Goal: Information Seeking & Learning: Learn about a topic

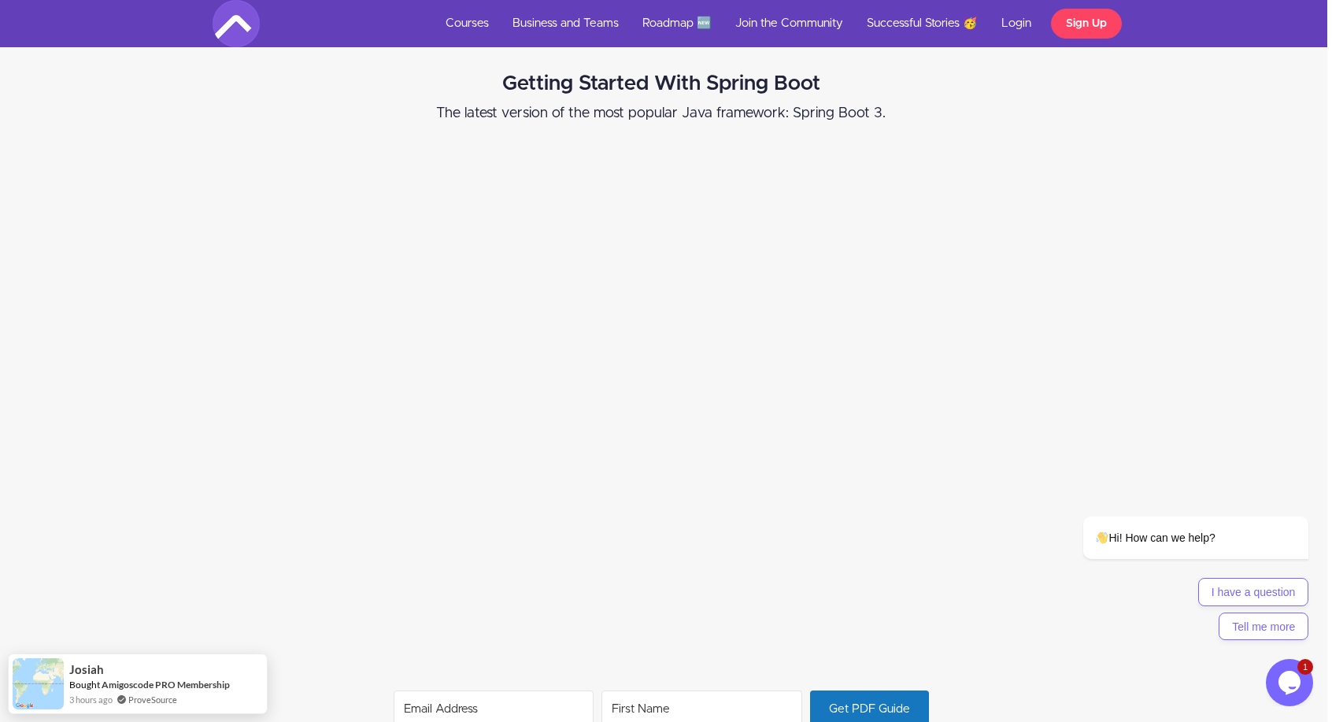
scroll to position [795, 5]
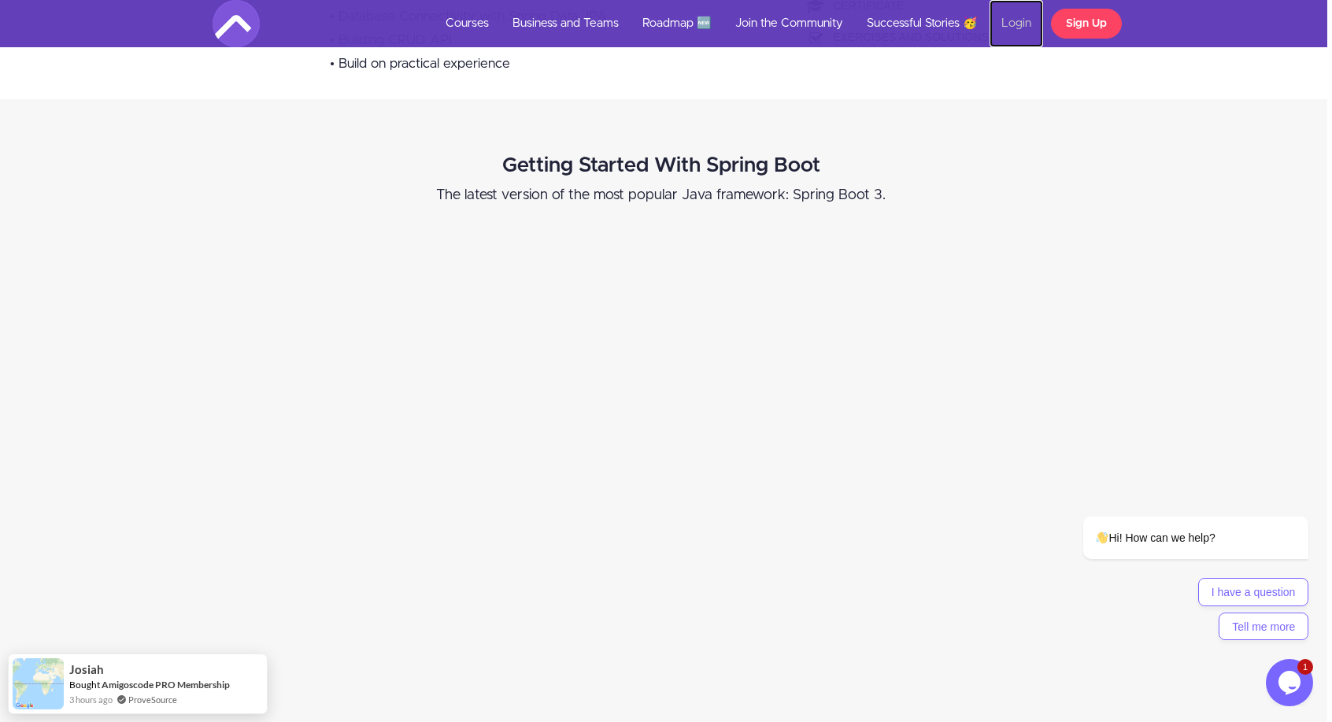
click at [1022, 24] on link "Login" at bounding box center [1016, 23] width 54 height 47
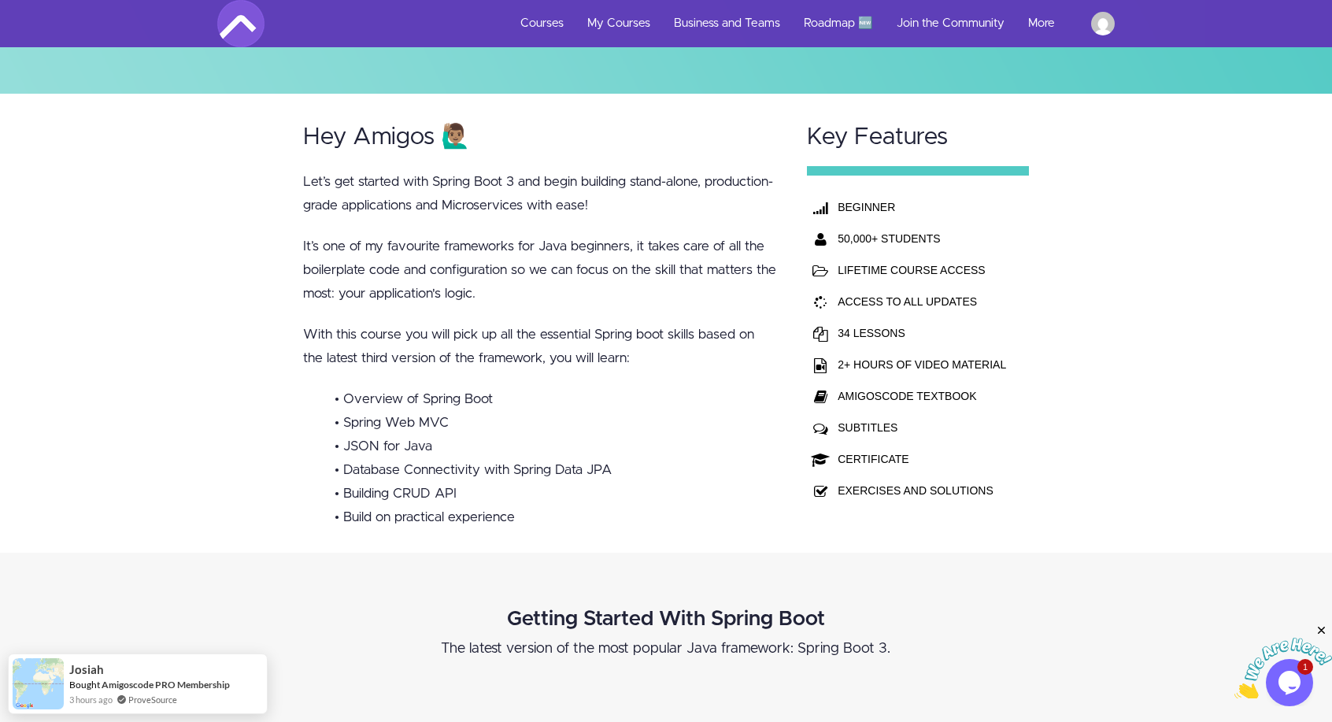
scroll to position [187, 0]
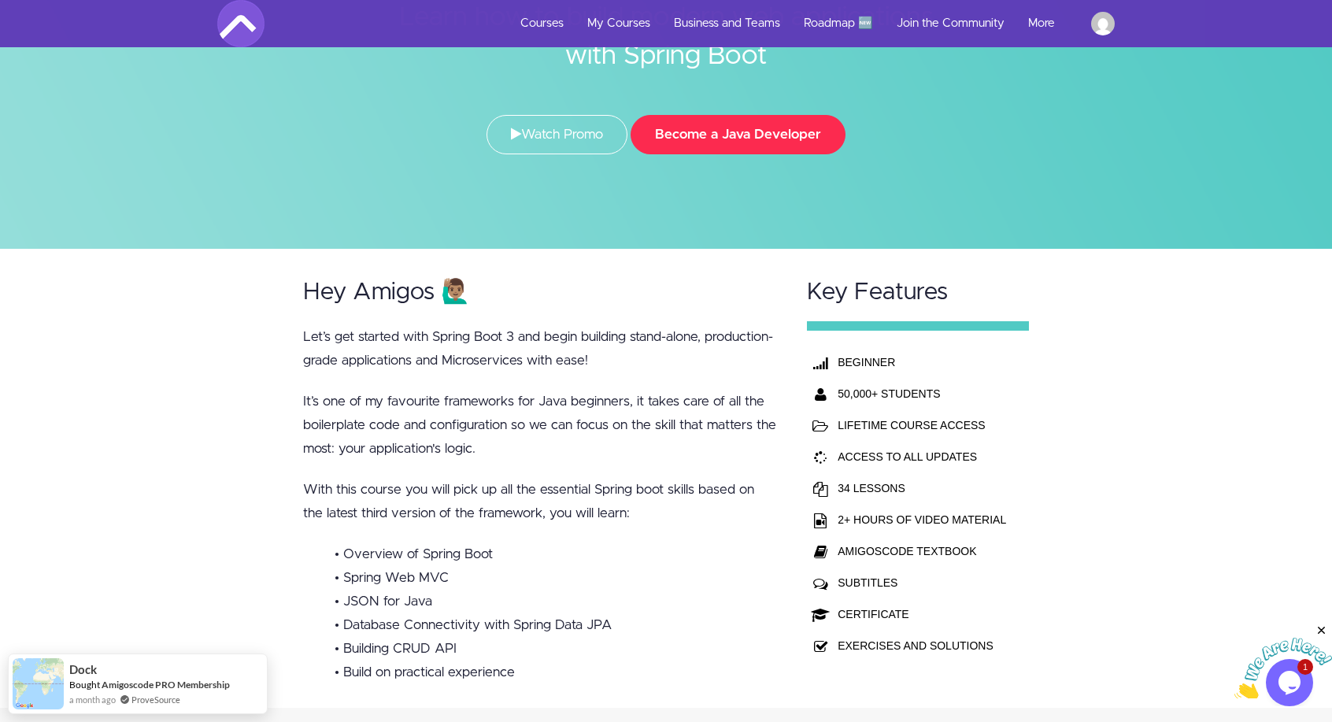
click at [760, 135] on button "Become a Java Developer" at bounding box center [738, 134] width 215 height 39
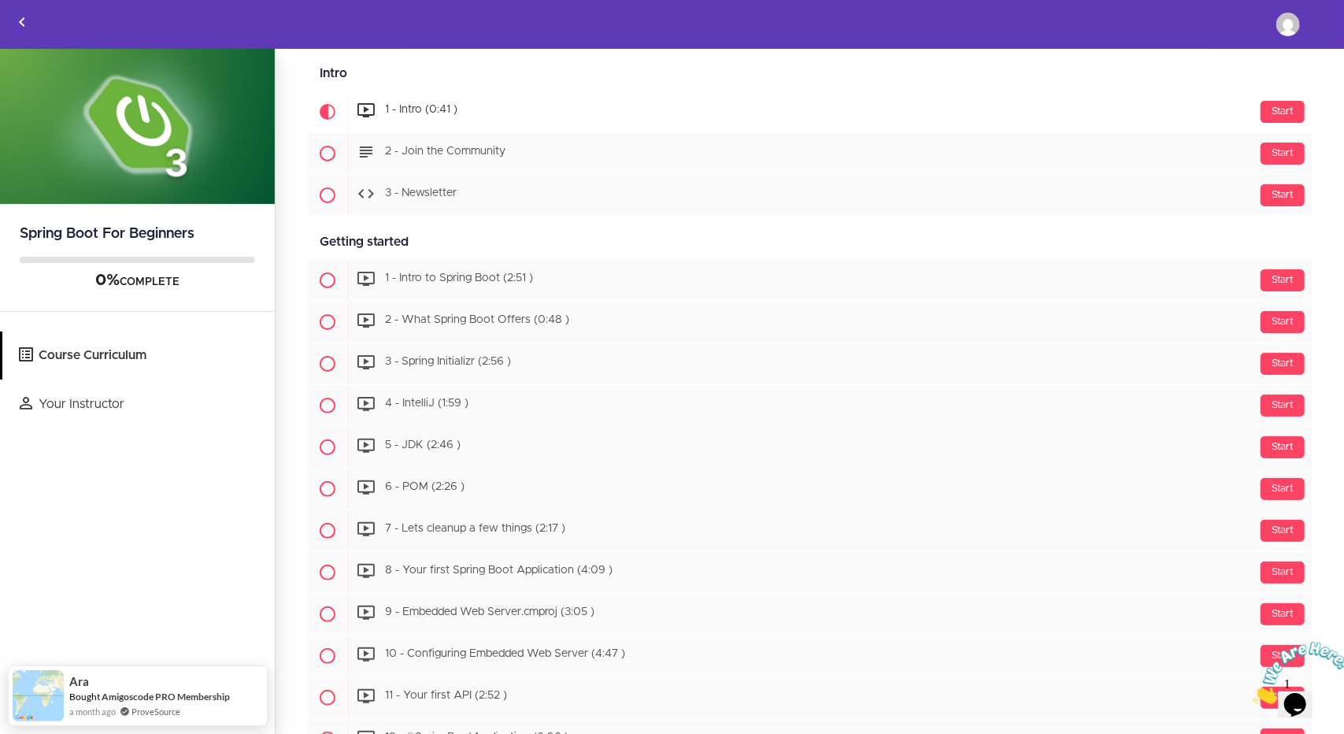
scroll to position [135, 0]
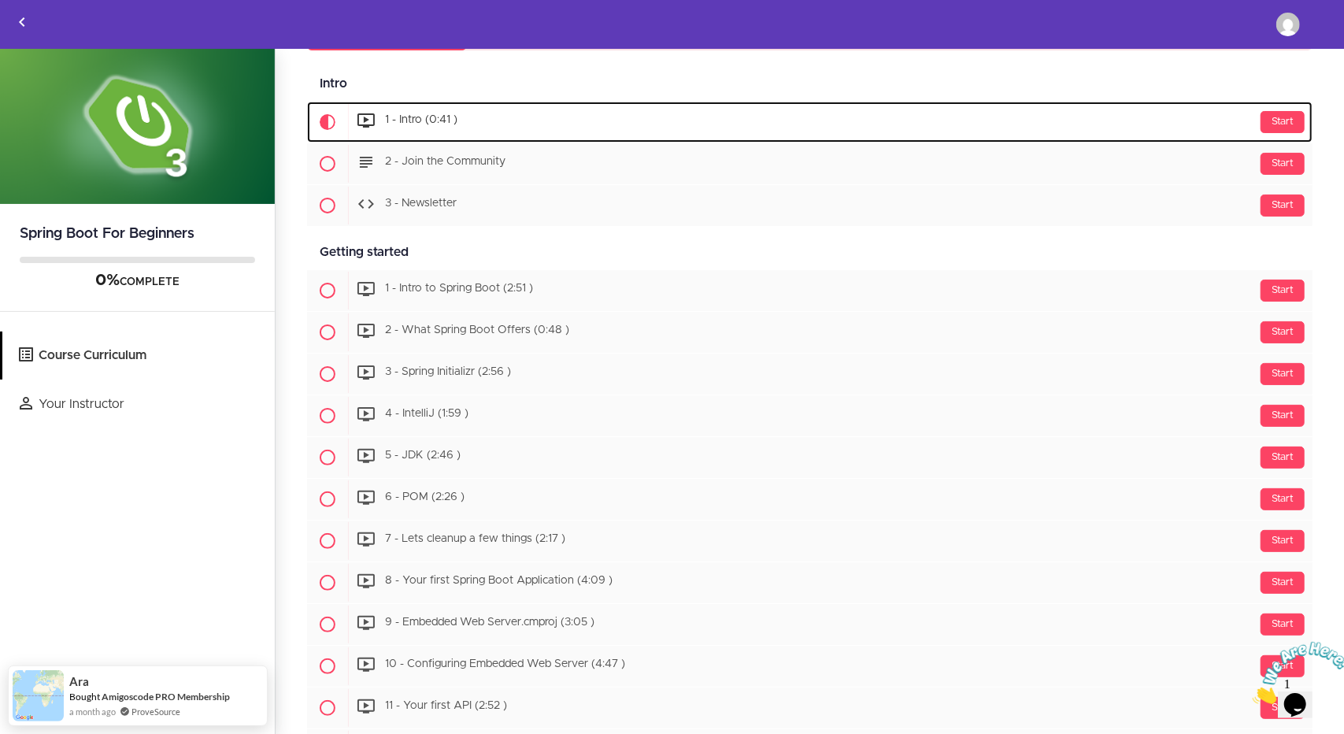
click at [392, 119] on span "1 - Intro (0:41 )" at bounding box center [421, 120] width 72 height 11
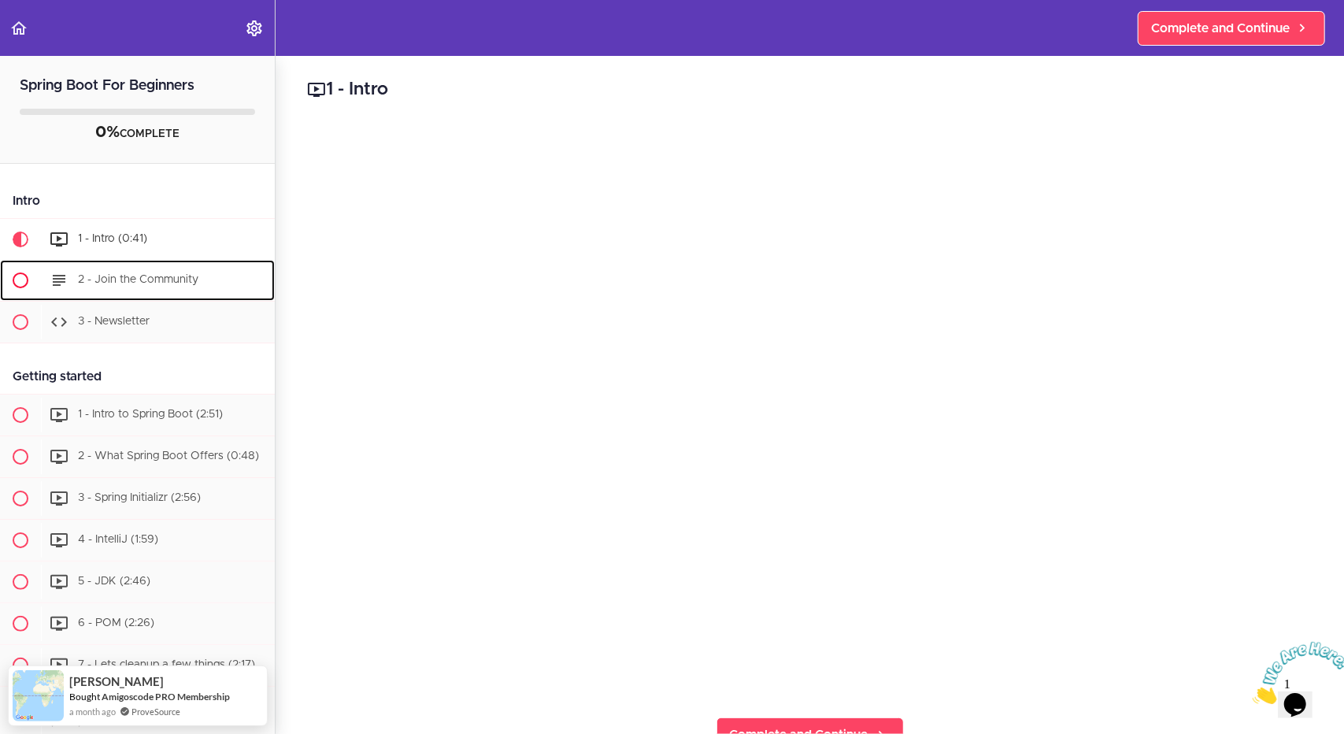
click at [124, 275] on span "2 - Join the Community" at bounding box center [138, 279] width 120 height 11
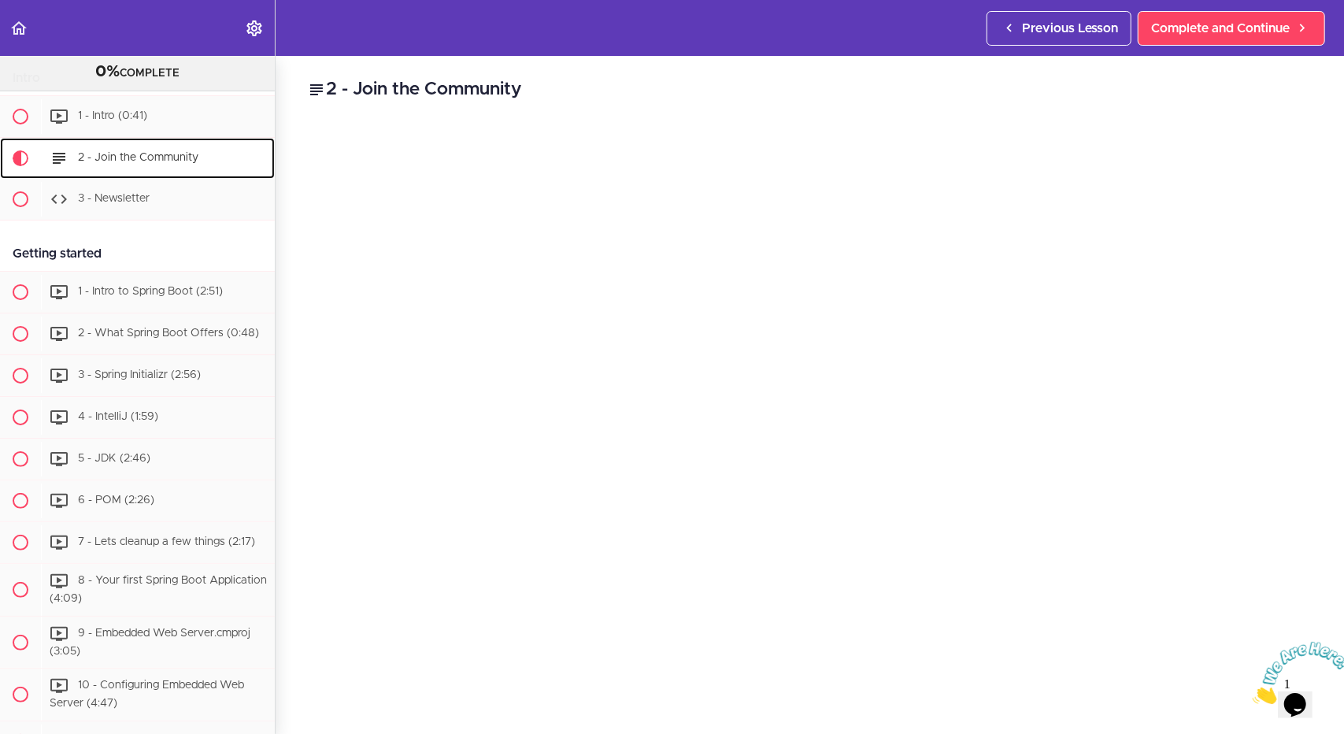
scroll to position [145, 0]
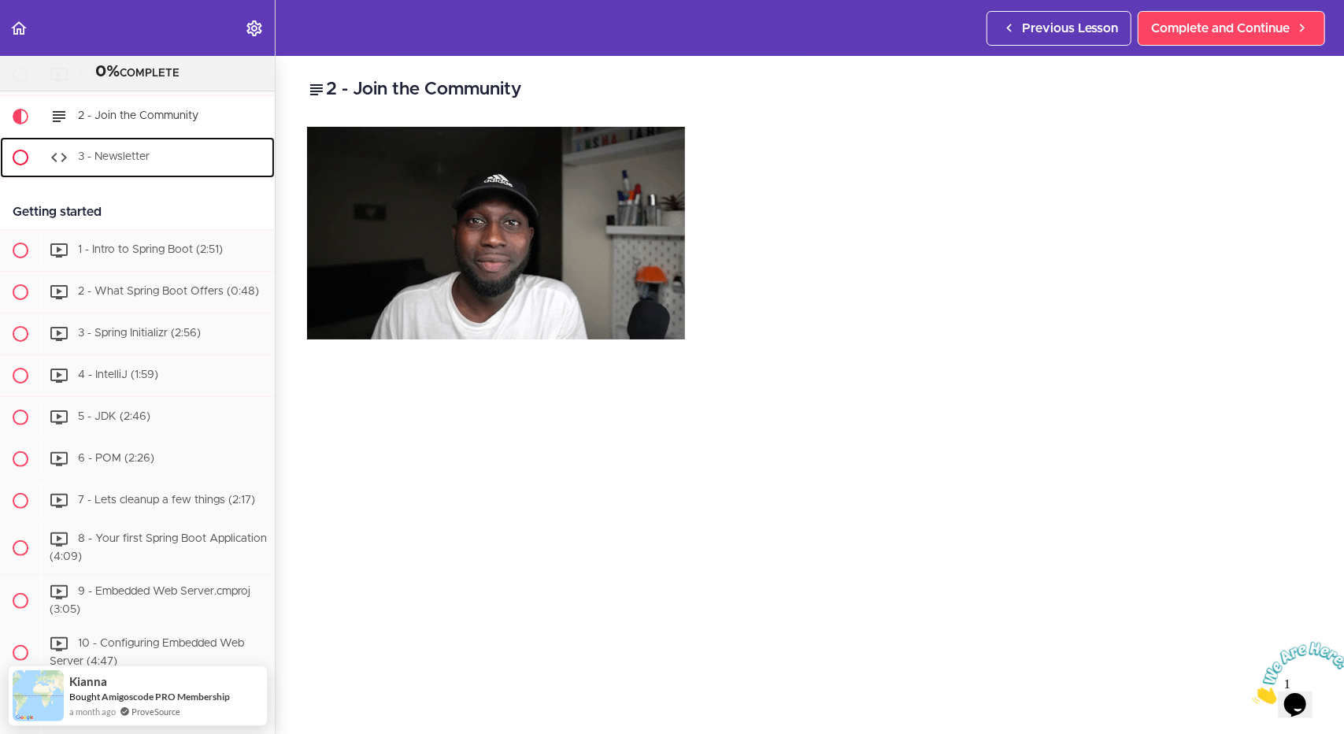
click at [124, 151] on span "3 - Newsletter" at bounding box center [114, 156] width 72 height 11
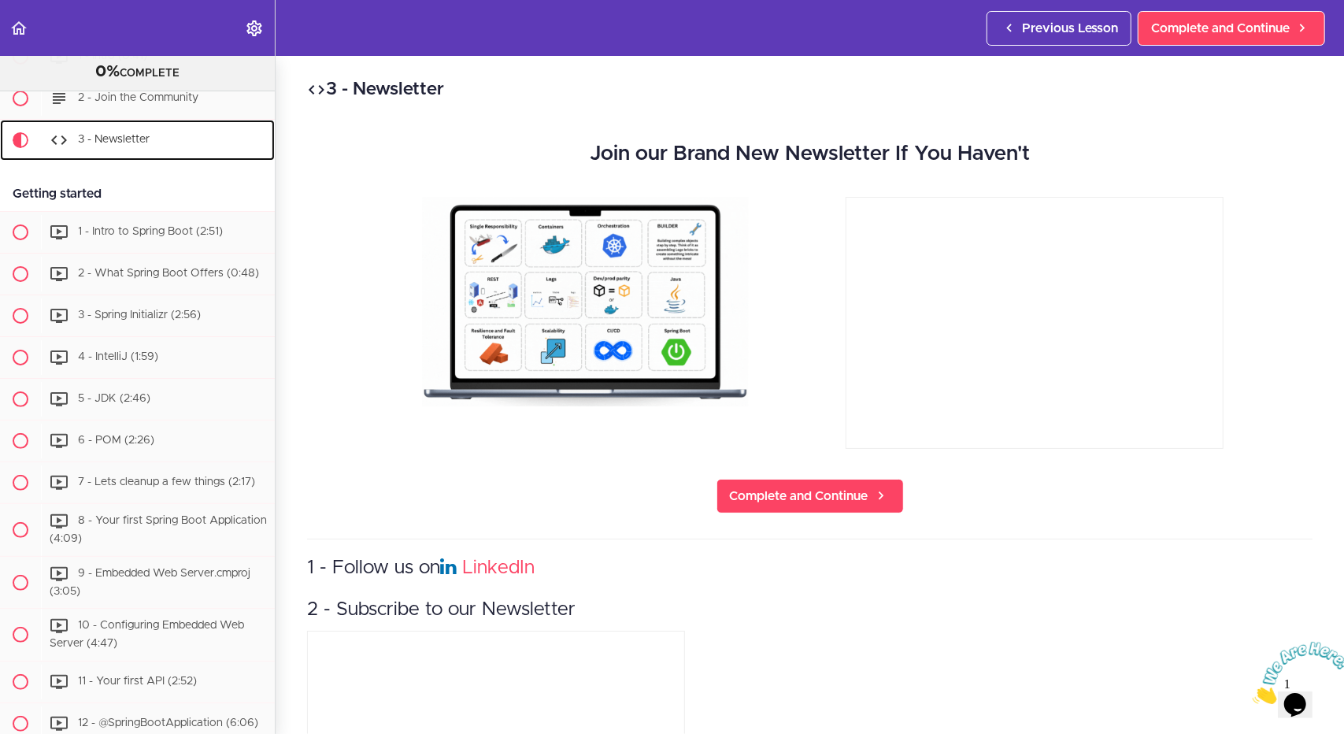
scroll to position [167, 0]
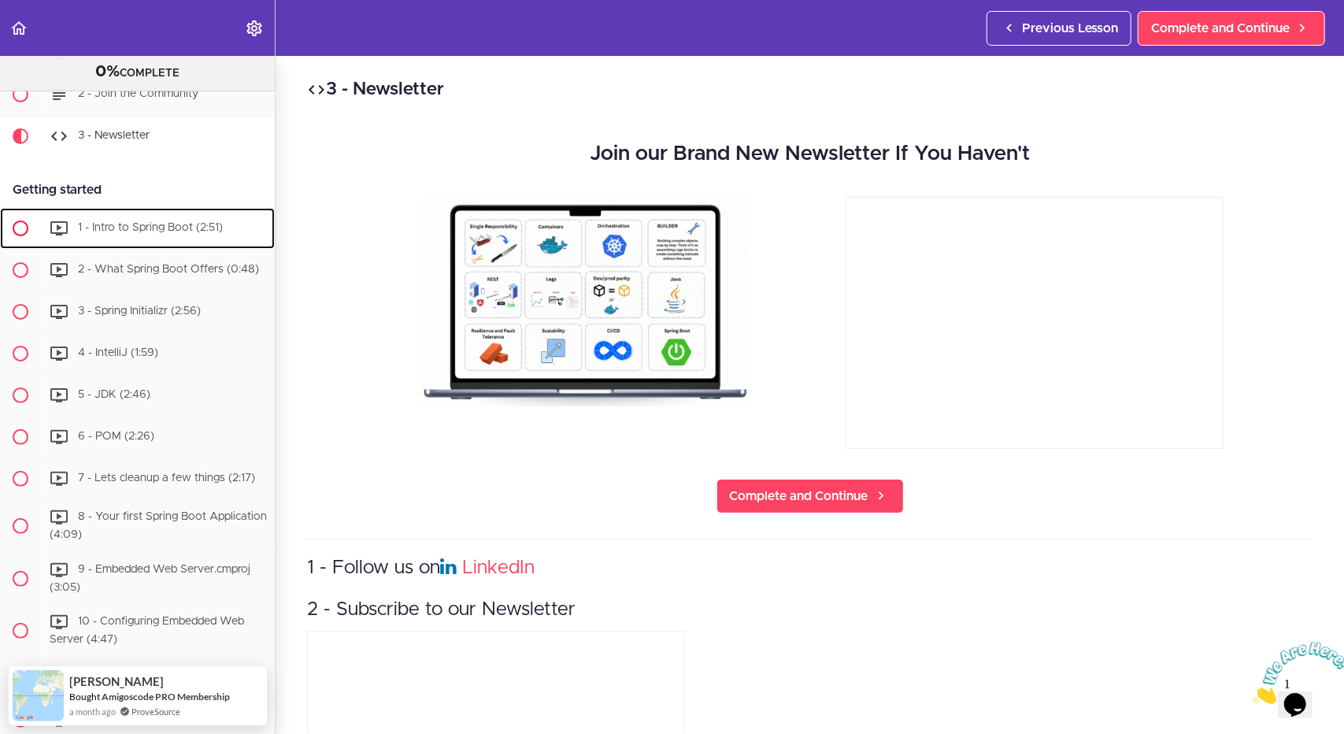
click at [105, 231] on span "1 - Intro to Spring Boot (2:51)" at bounding box center [150, 227] width 145 height 11
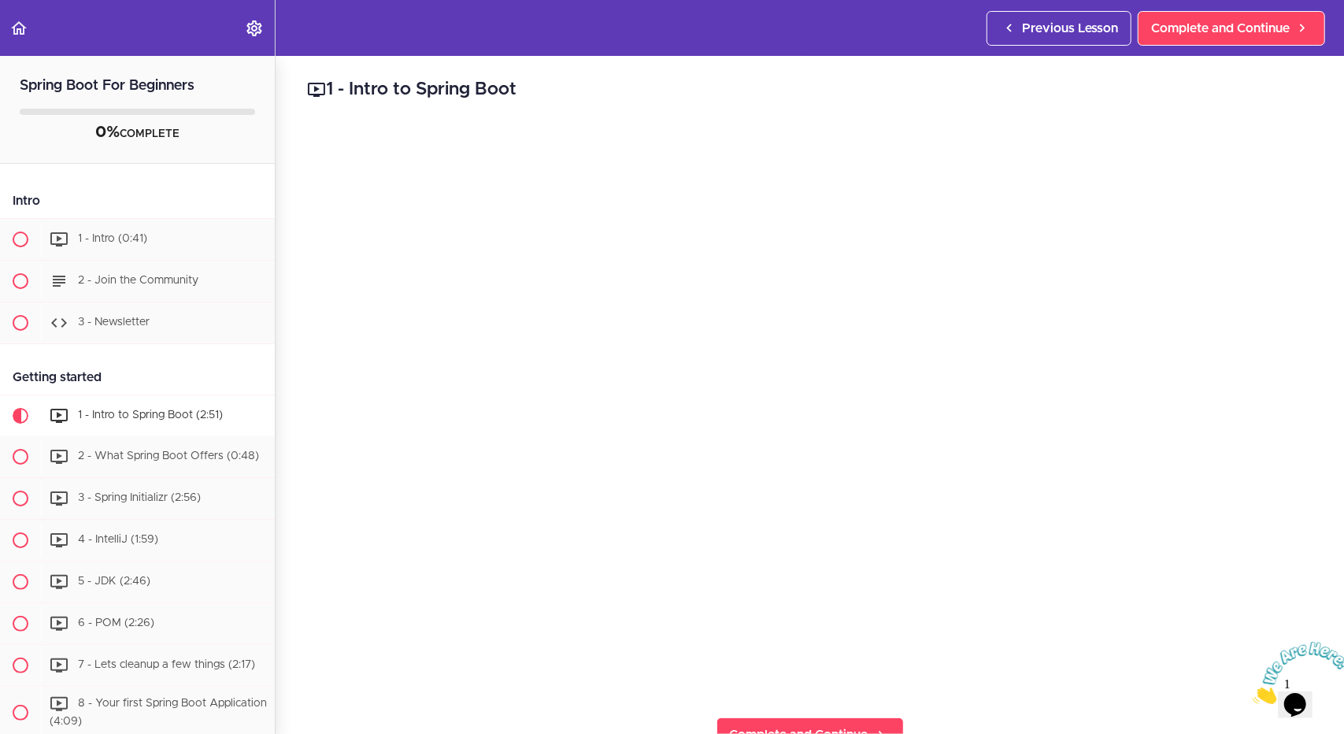
click at [773, 14] on header "Autoplay Autocomplete Previous Lesson Complete and Continue" at bounding box center [672, 28] width 1344 height 56
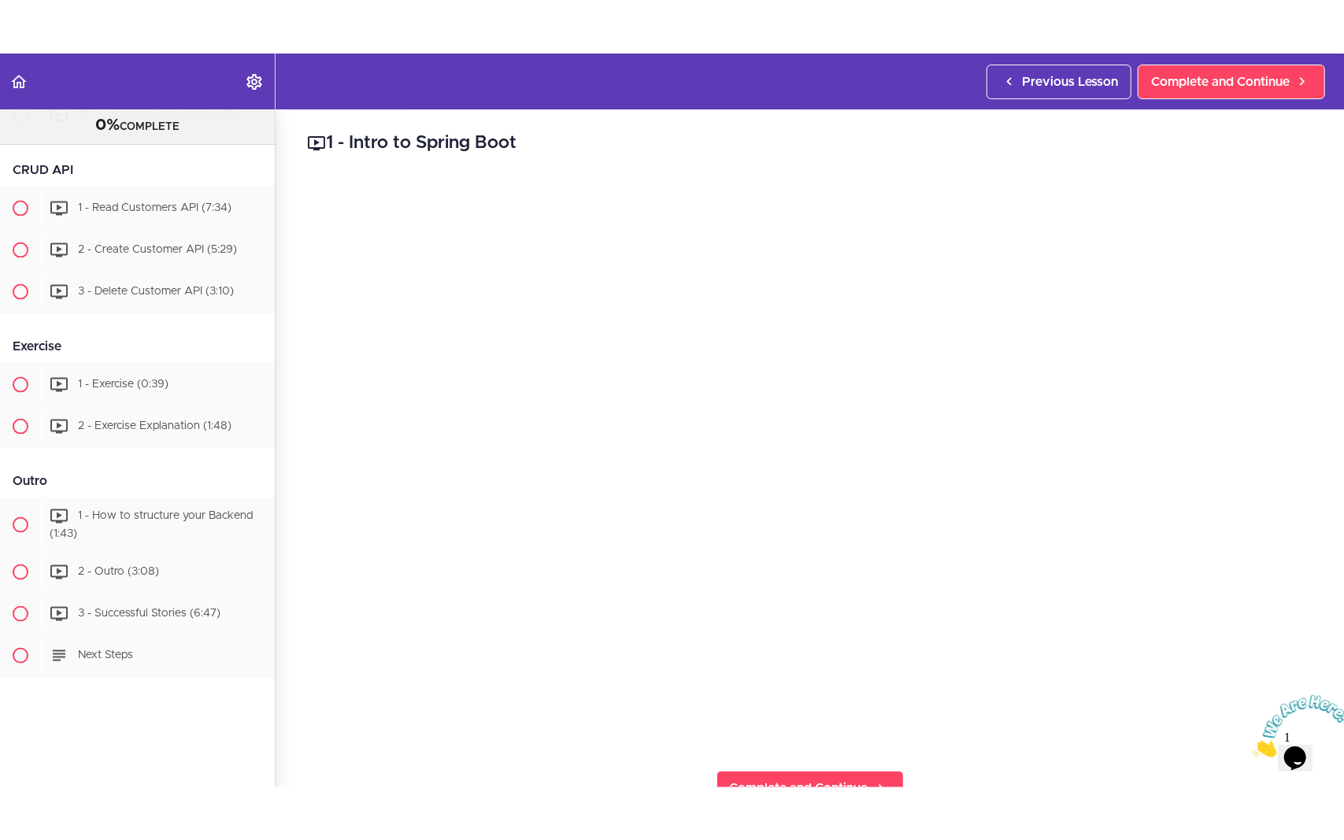
scroll to position [1496, 0]
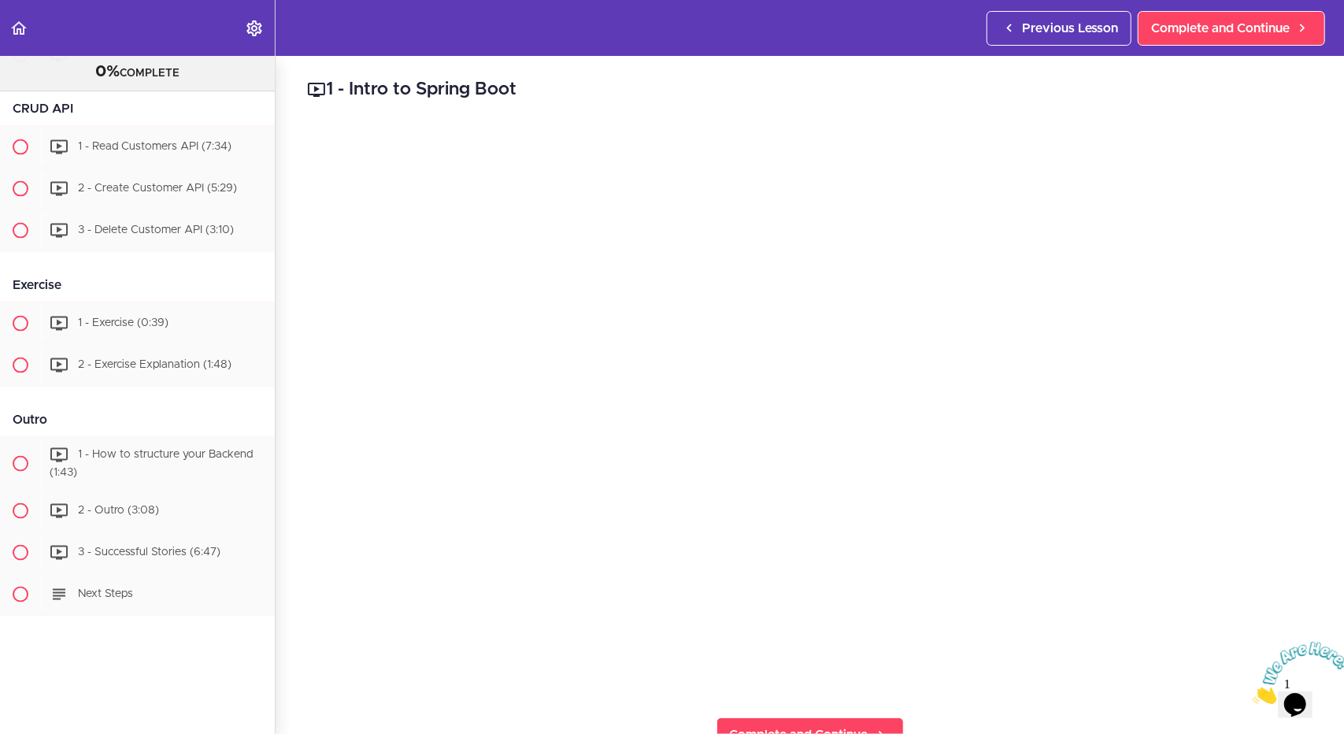
click at [1252, 692] on icon "Close" at bounding box center [1252, 698] width 0 height 13
click at [1304, 267] on div "1 - Intro to Spring Boot Complete and Continue 1 - Follow us on LinkedIn 2 - Su…" at bounding box center [810, 395] width 1068 height 678
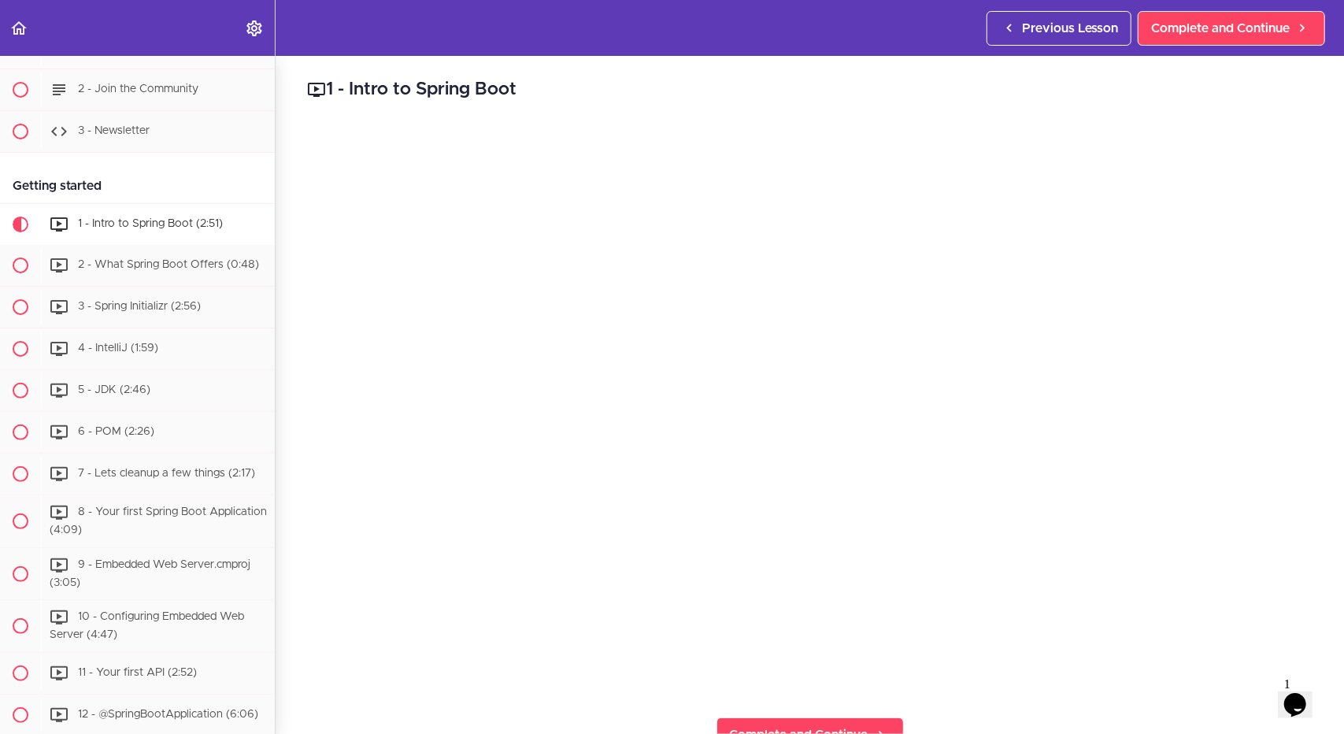
scroll to position [0, 0]
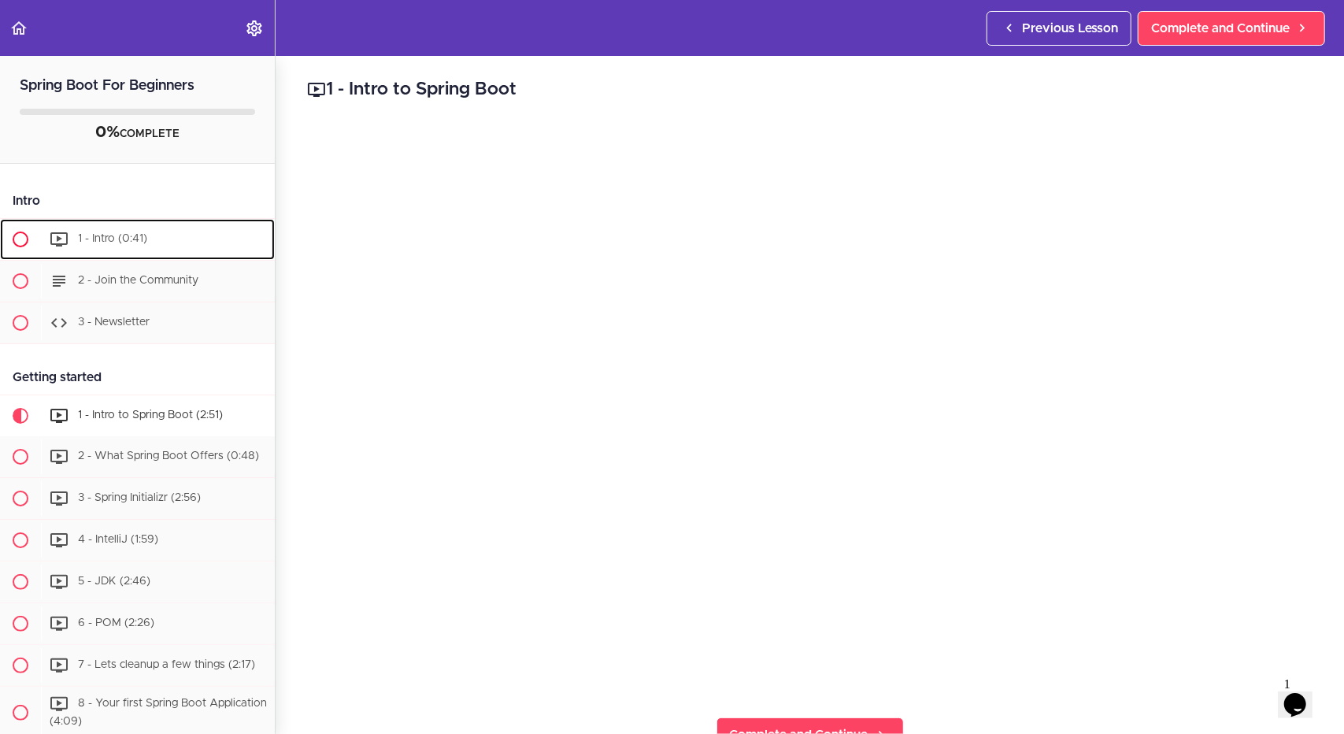
click at [122, 252] on div "1 - Intro (0:41)" at bounding box center [158, 239] width 234 height 35
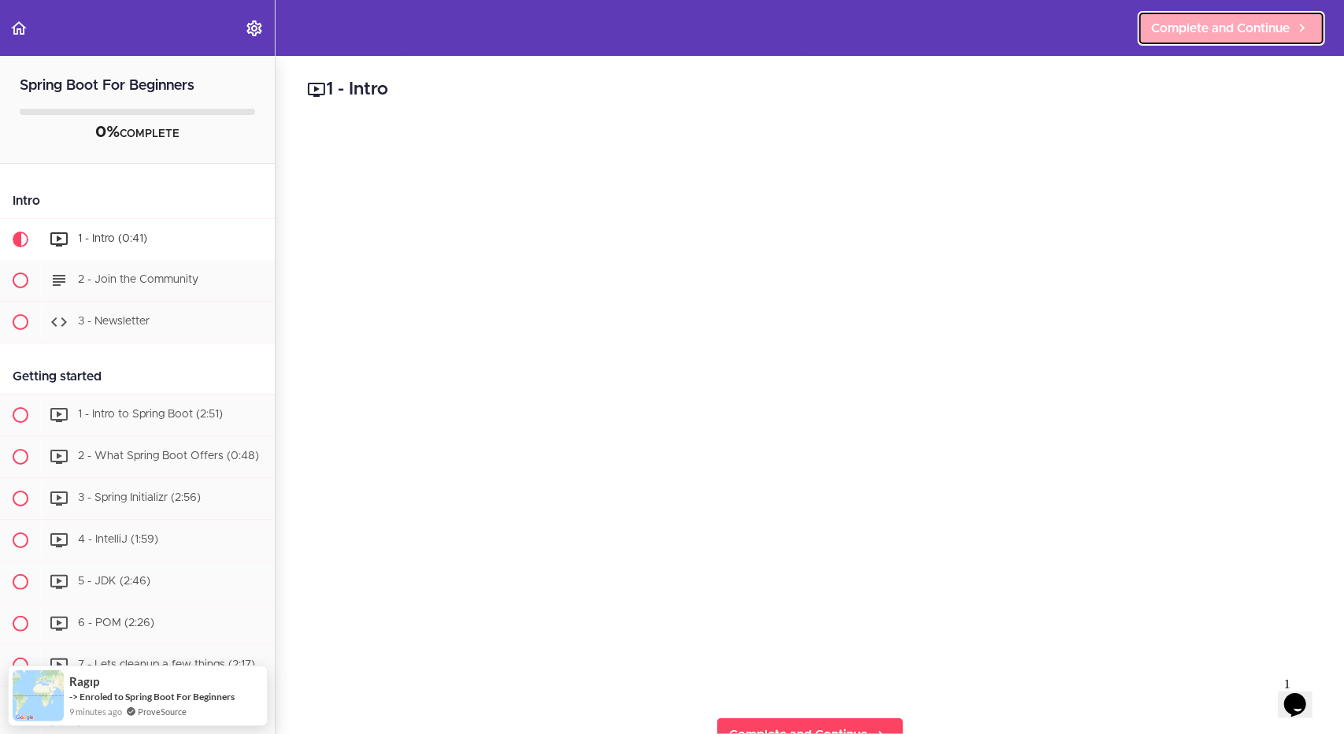
click at [1252, 23] on span "Complete and Continue" at bounding box center [1220, 28] width 139 height 19
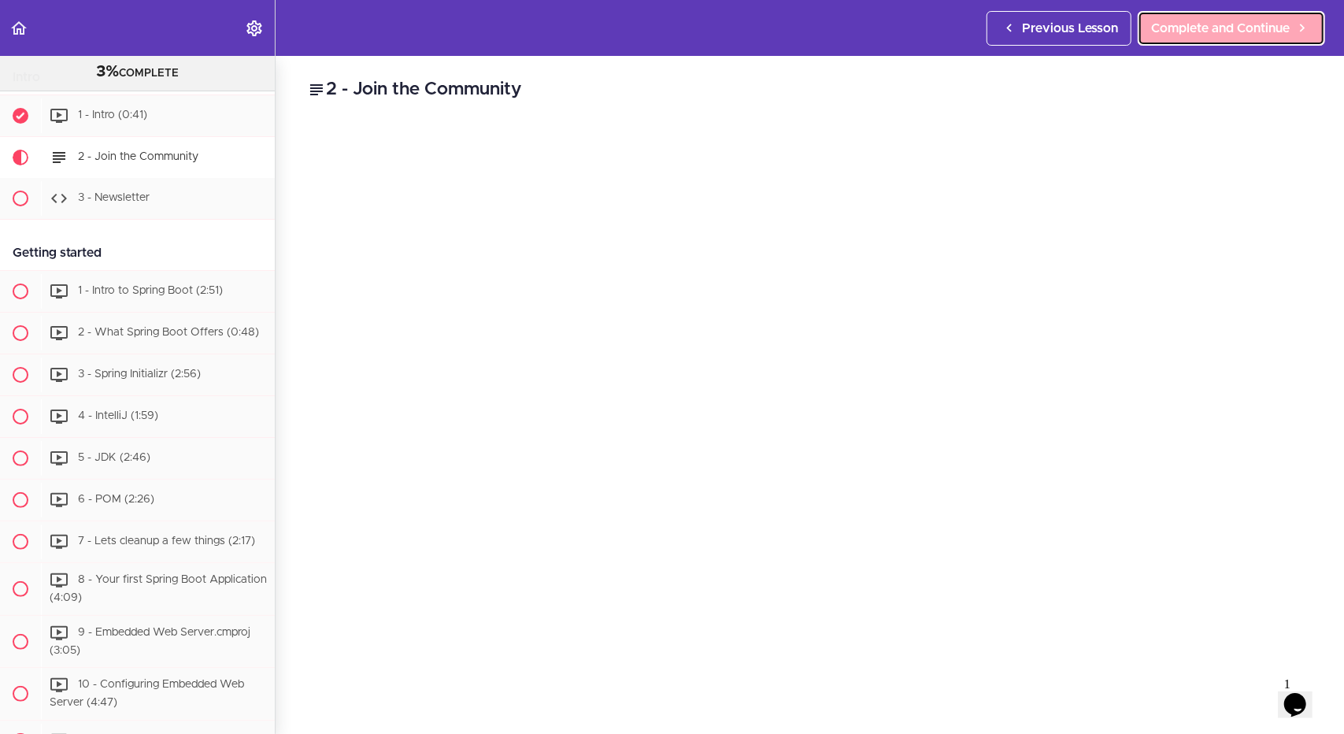
scroll to position [145, 0]
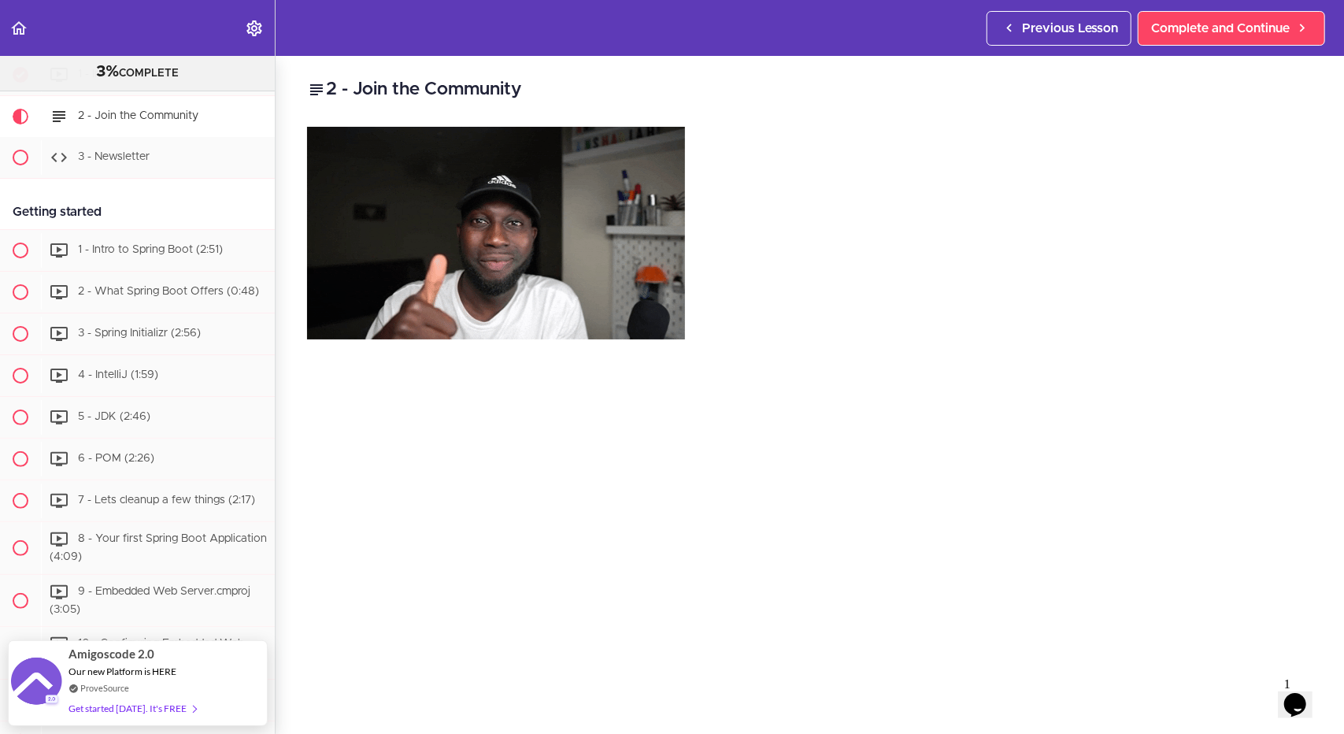
click at [1198, 48] on div "Previous Lesson Complete and Continue" at bounding box center [1158, 28] width 345 height 56
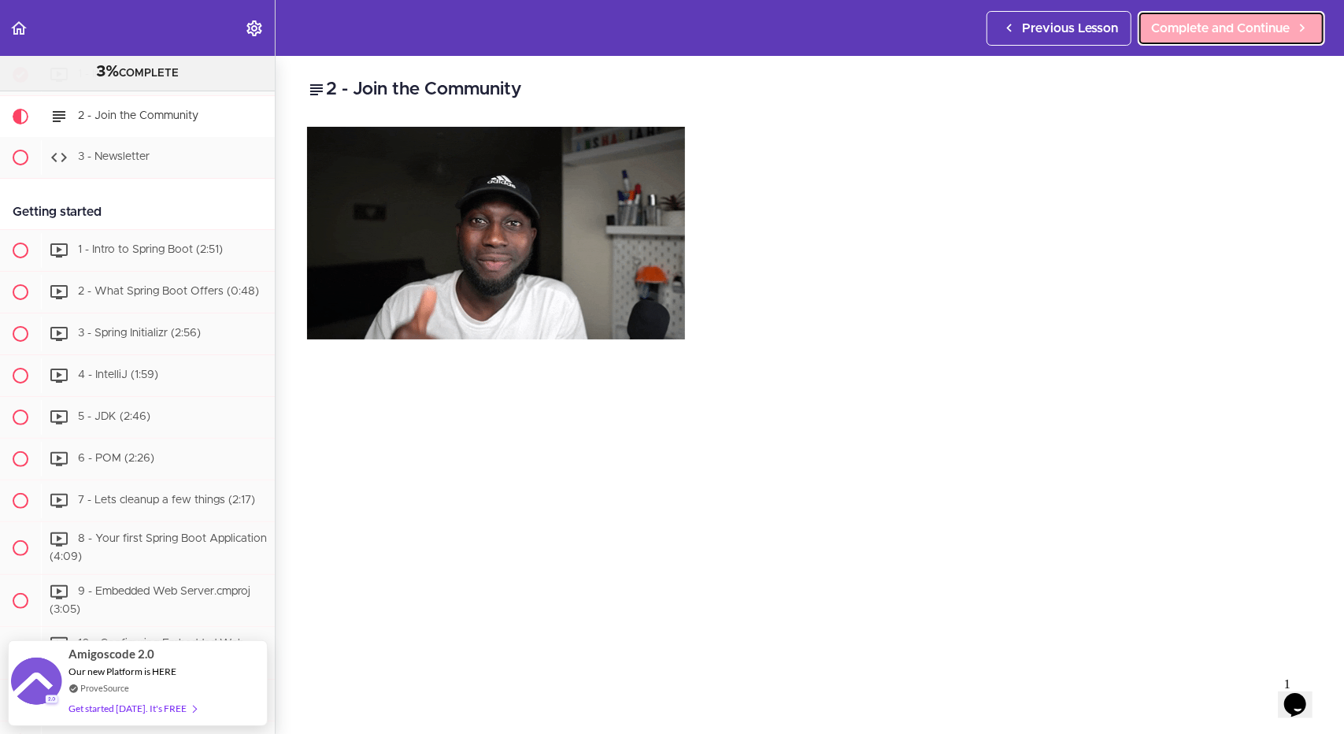
click at [1199, 34] on span "Complete and Continue" at bounding box center [1220, 28] width 139 height 19
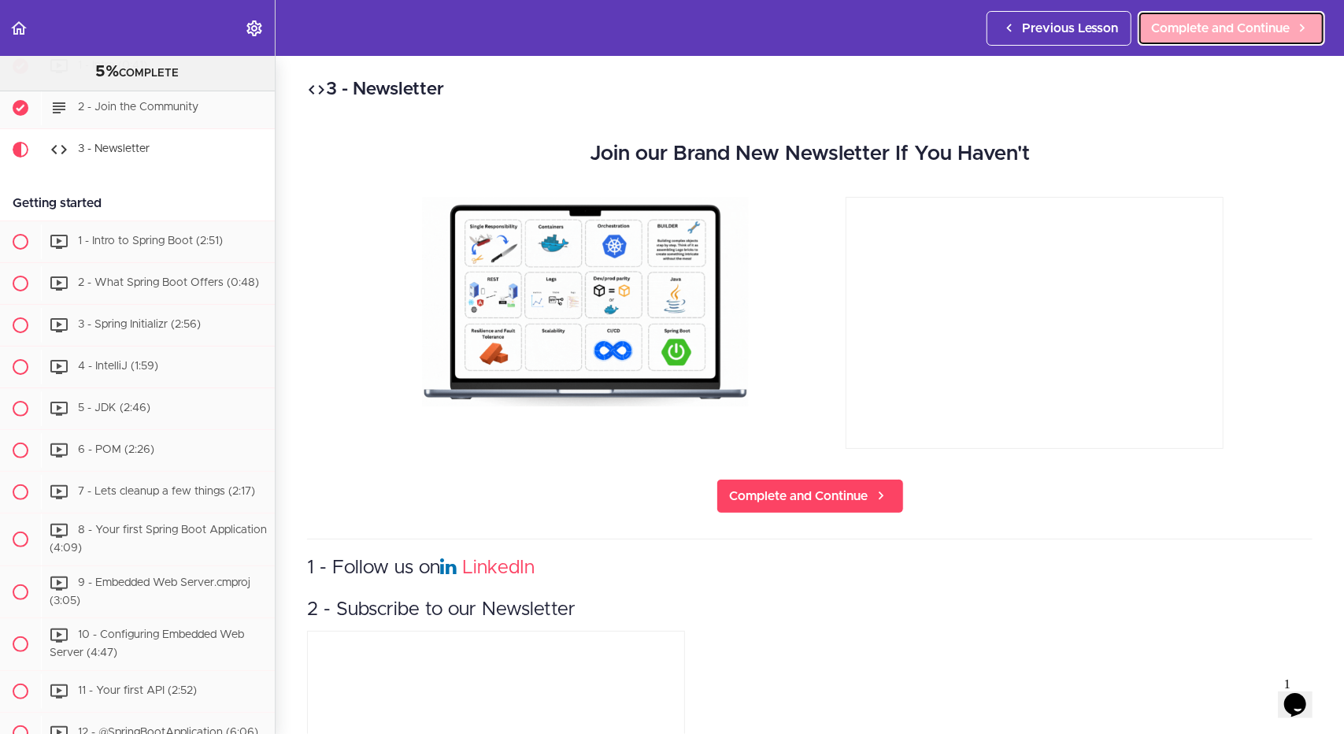
scroll to position [167, 0]
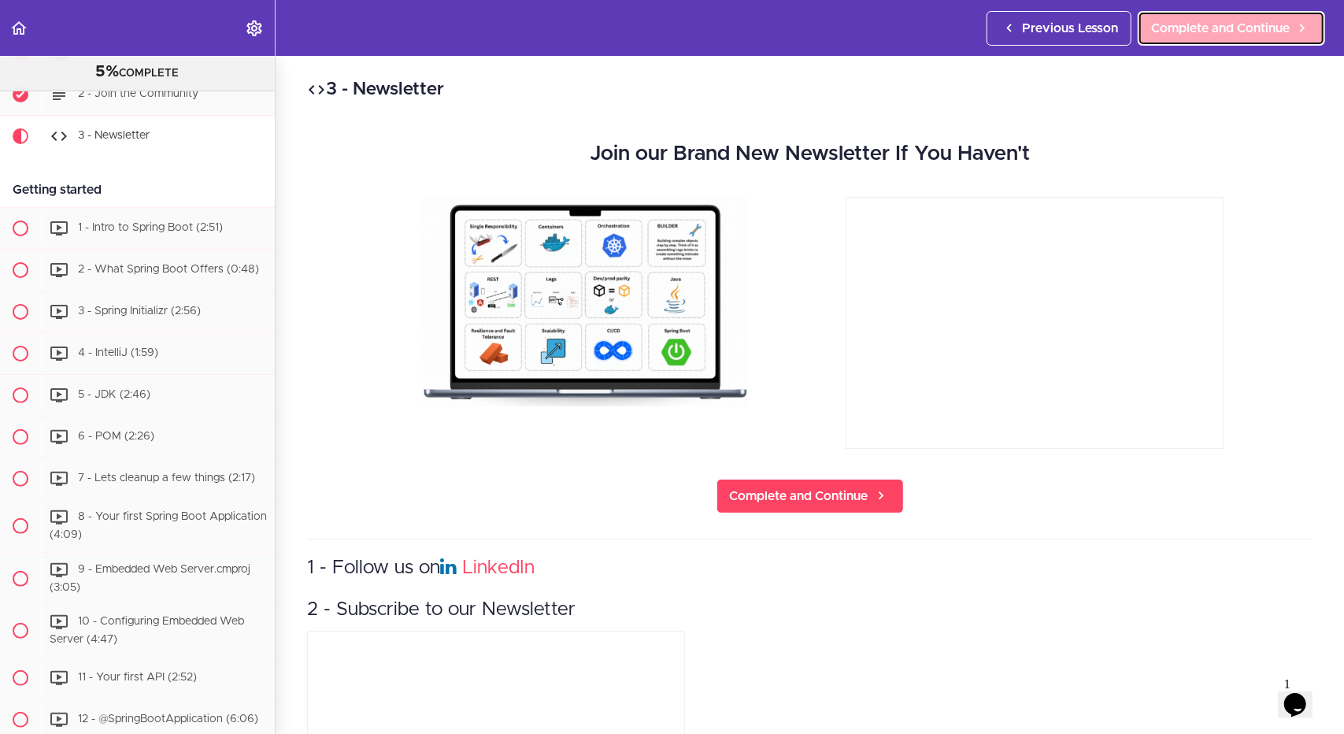
click at [1199, 34] on span "Complete and Continue" at bounding box center [1220, 28] width 139 height 19
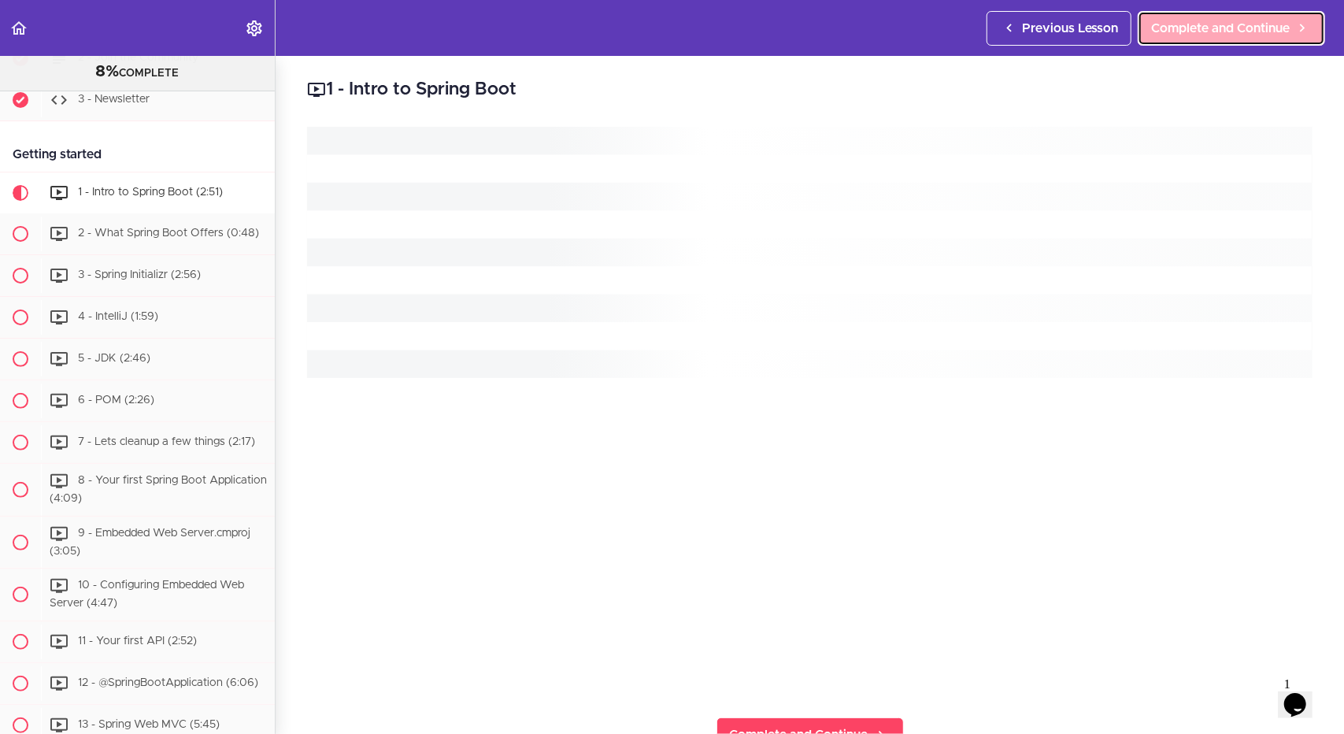
scroll to position [259, 0]
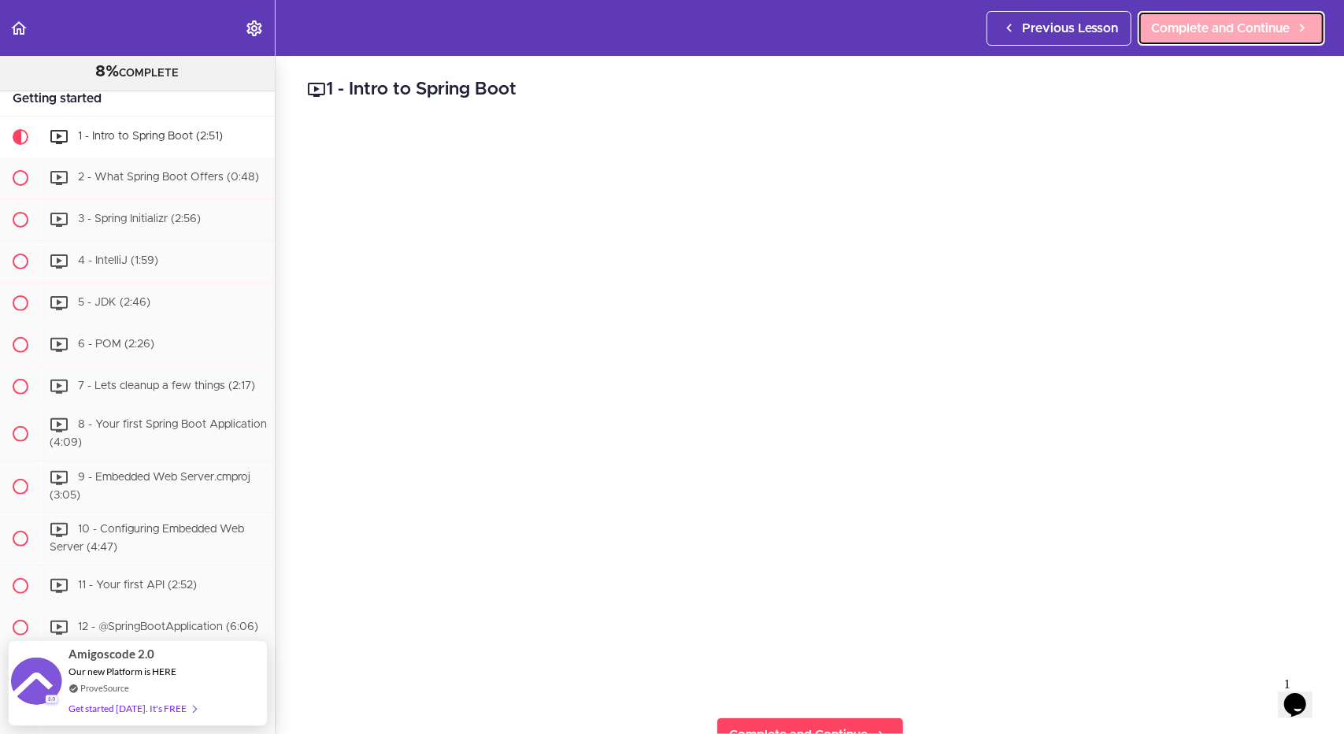
click at [1208, 26] on span "Complete and Continue" at bounding box center [1220, 28] width 139 height 19
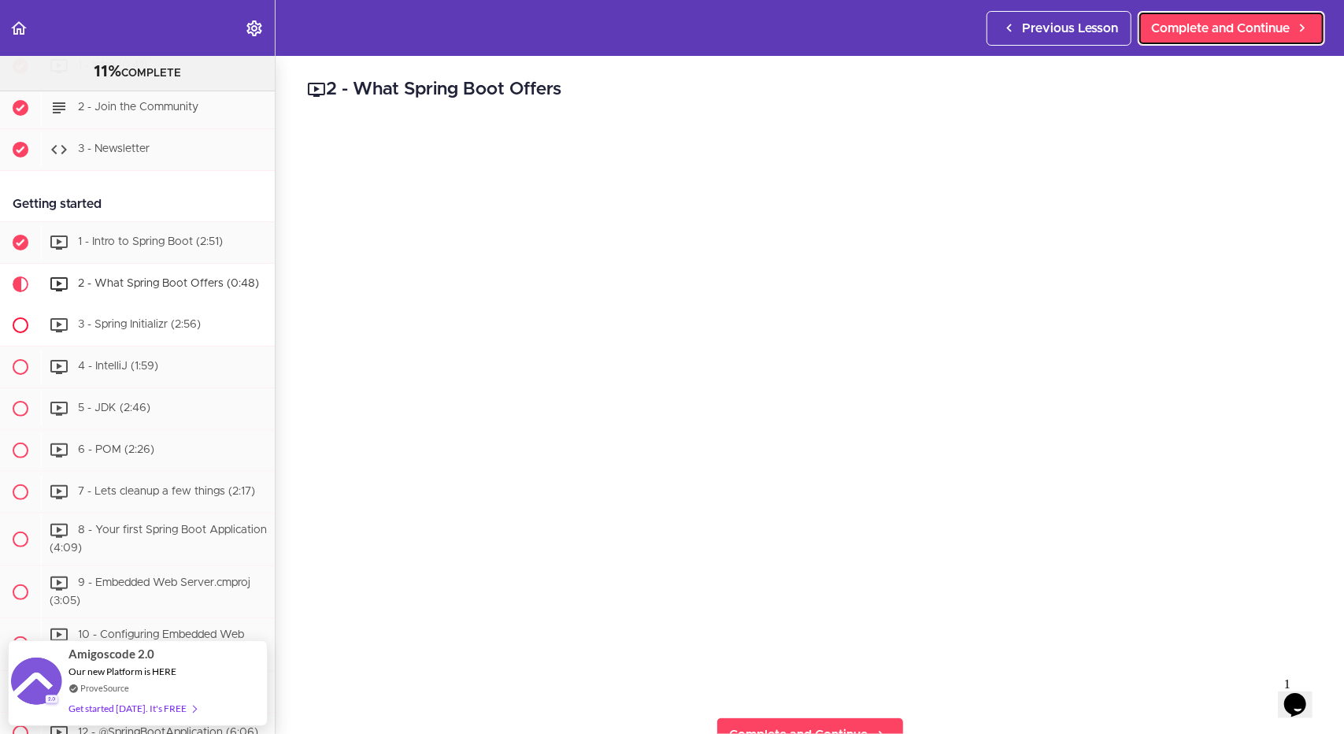
scroll to position [157, 0]
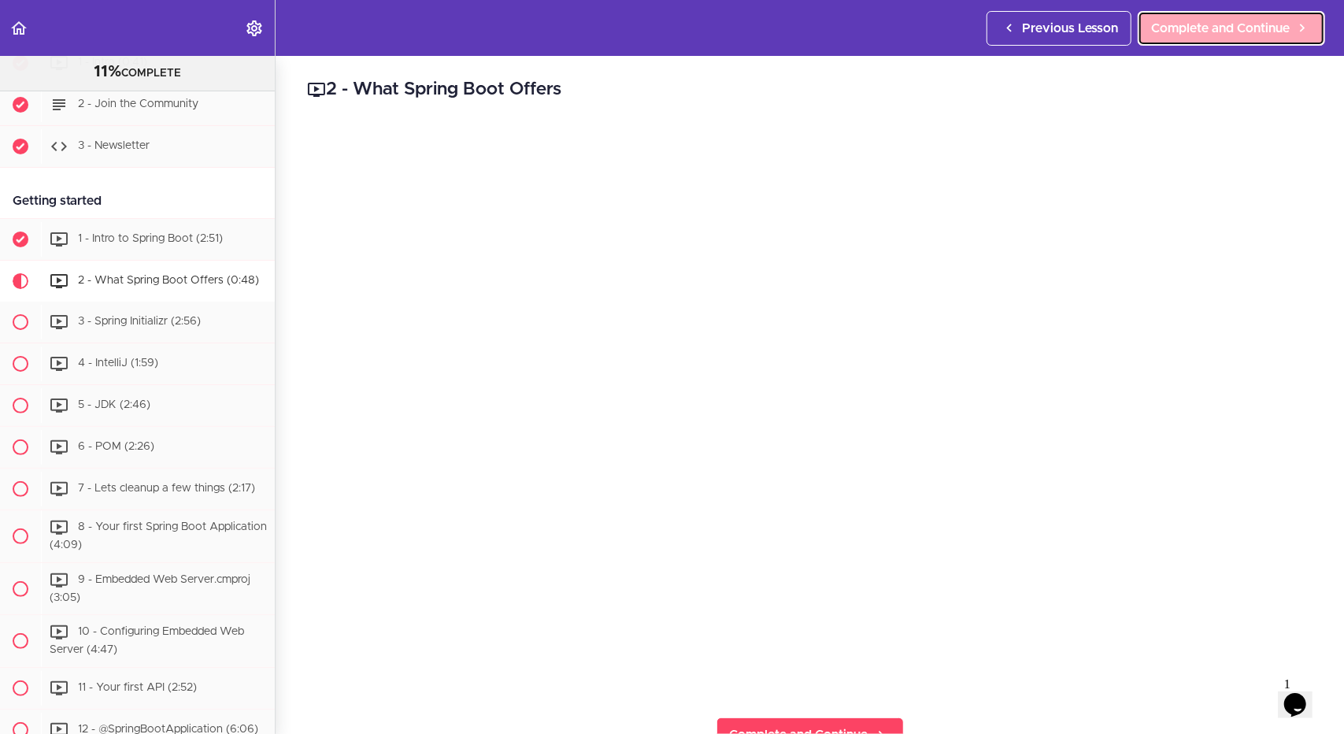
click at [1217, 30] on span "Complete and Continue" at bounding box center [1220, 28] width 139 height 19
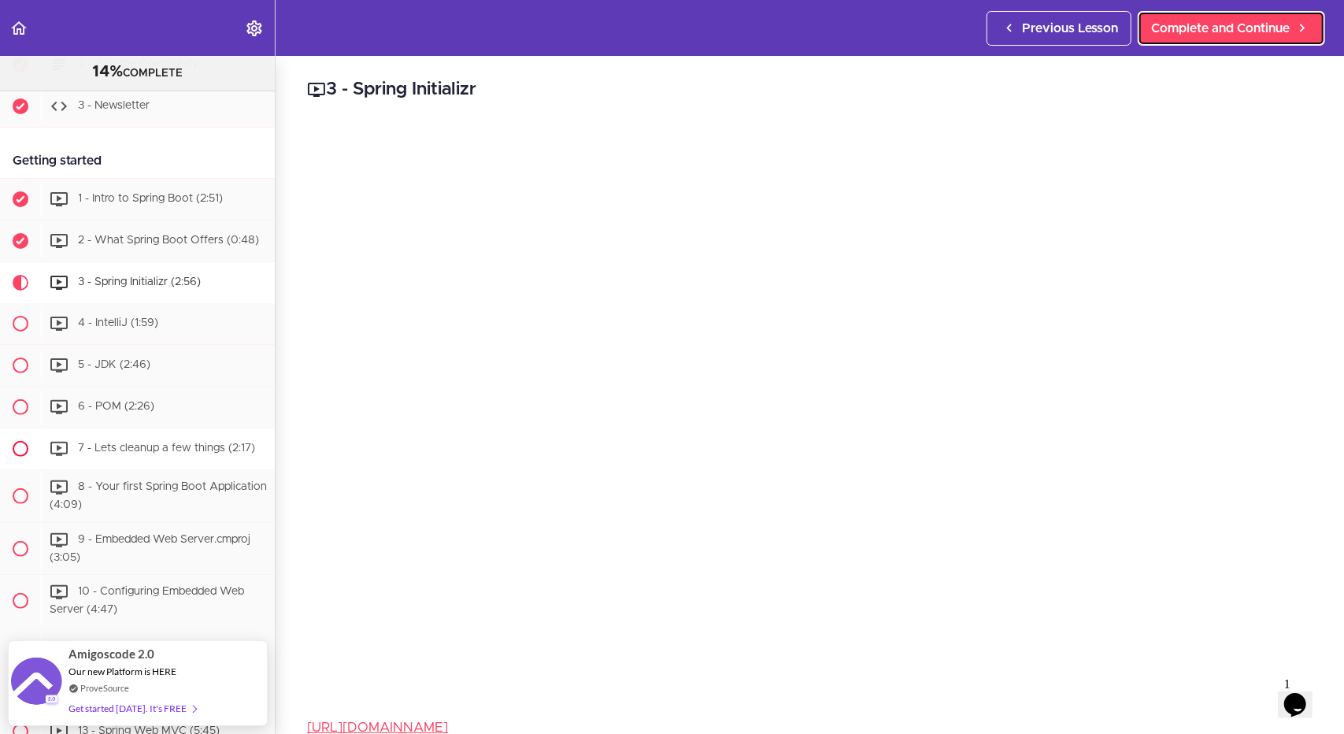
scroll to position [197, 0]
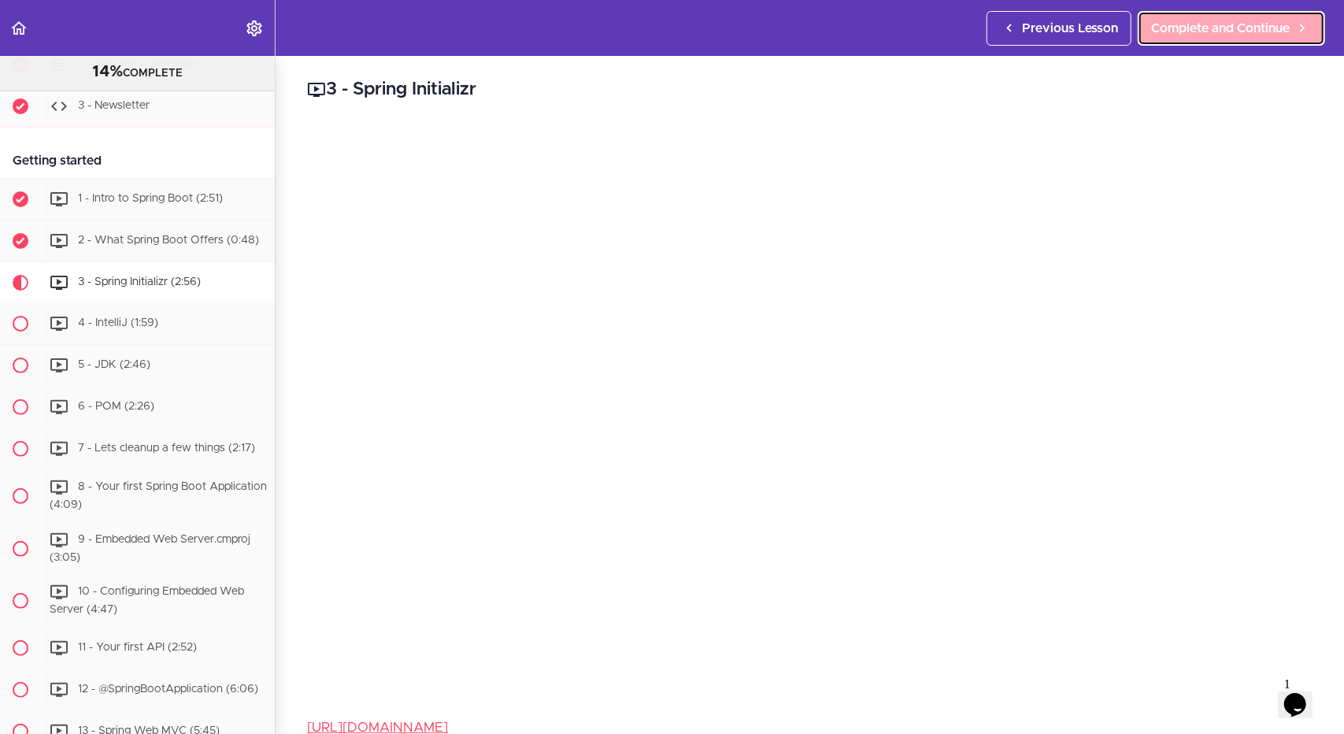
click at [1219, 29] on span "Complete and Continue" at bounding box center [1220, 28] width 139 height 19
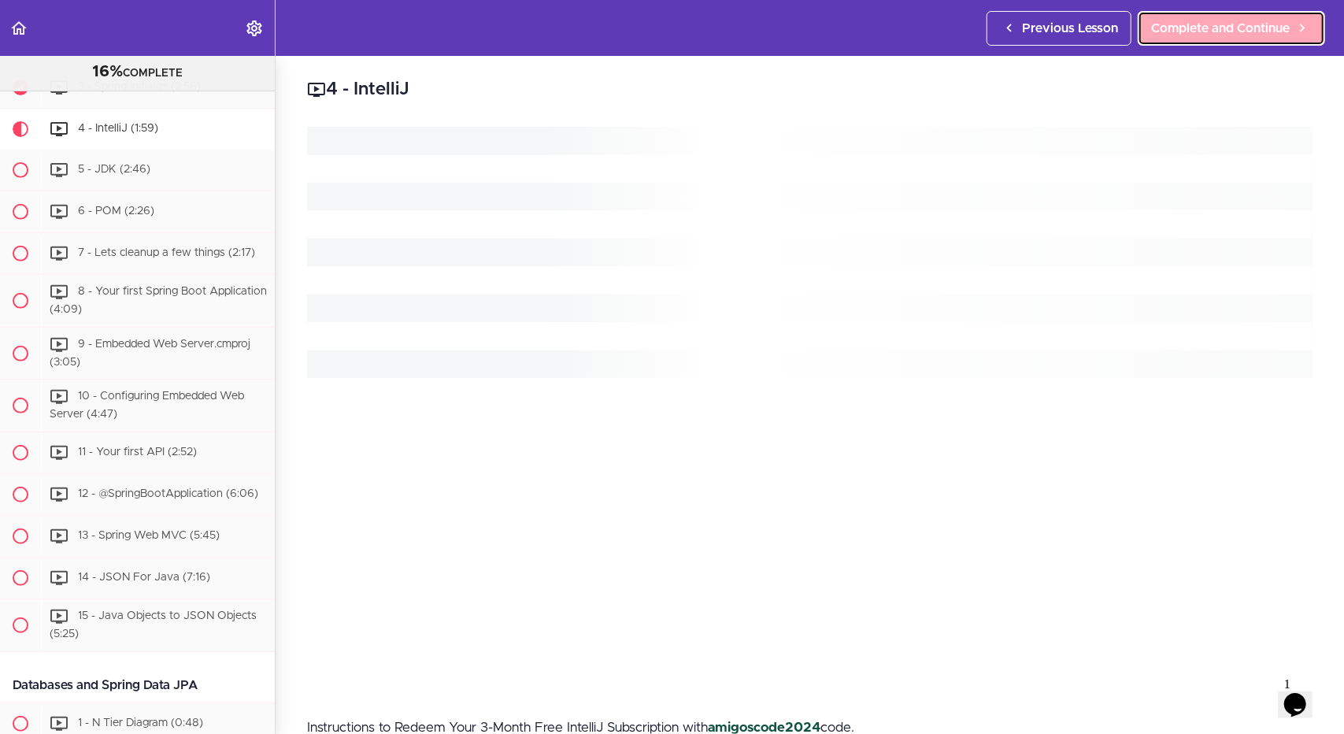
scroll to position [394, 0]
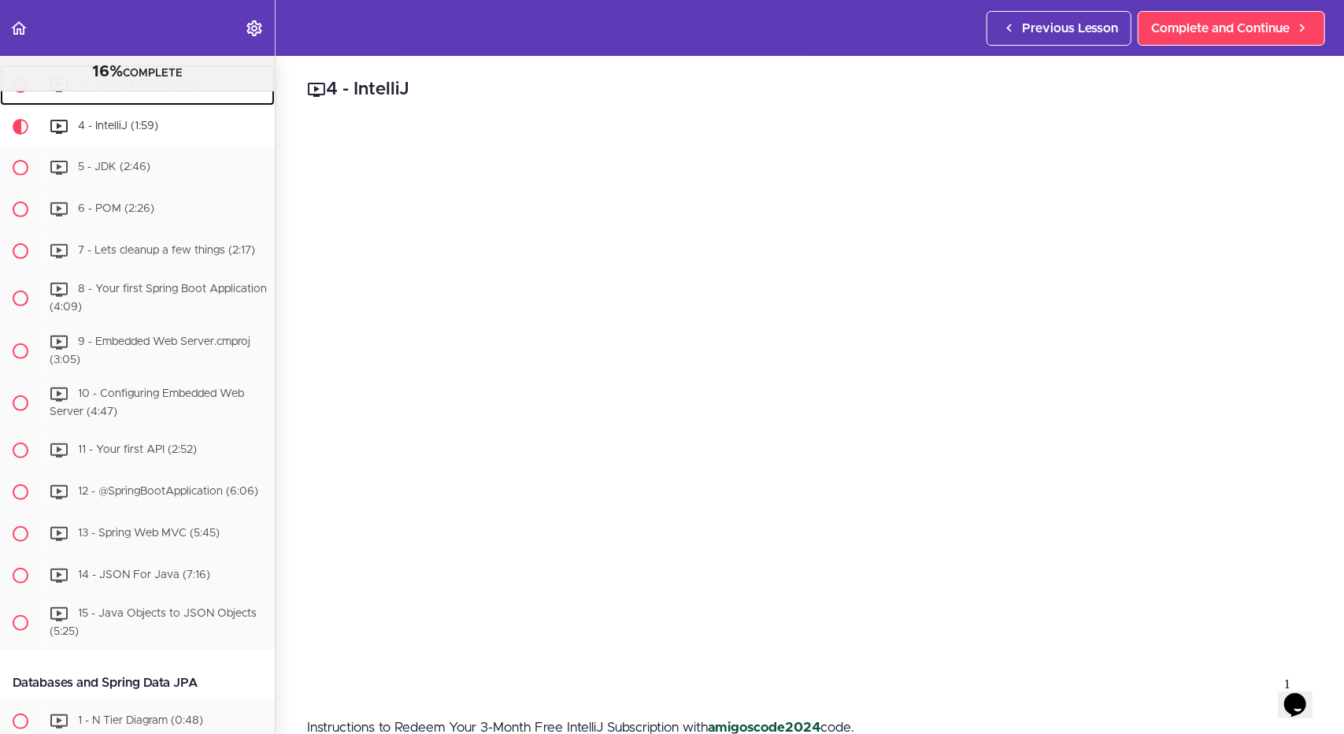
click at [145, 90] on span "3 - Spring Initializr (2:56)" at bounding box center [139, 84] width 123 height 11
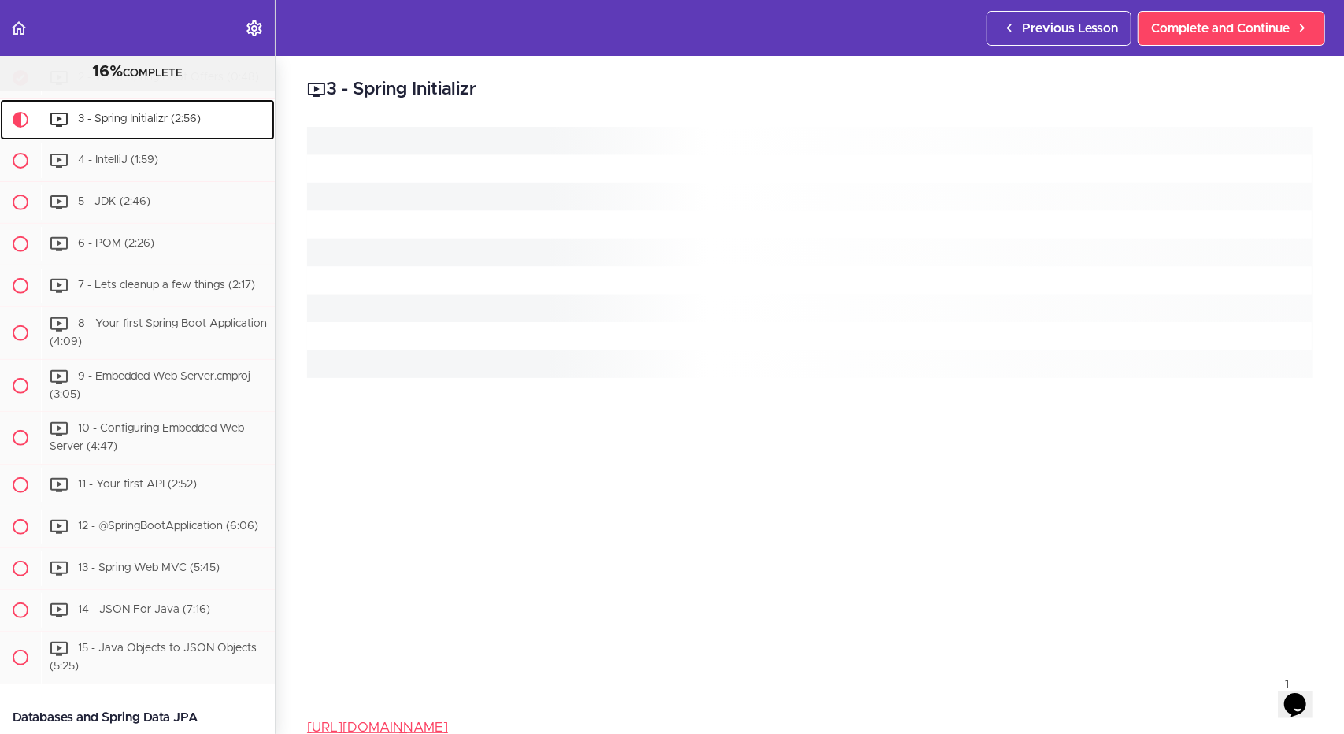
scroll to position [353, 0]
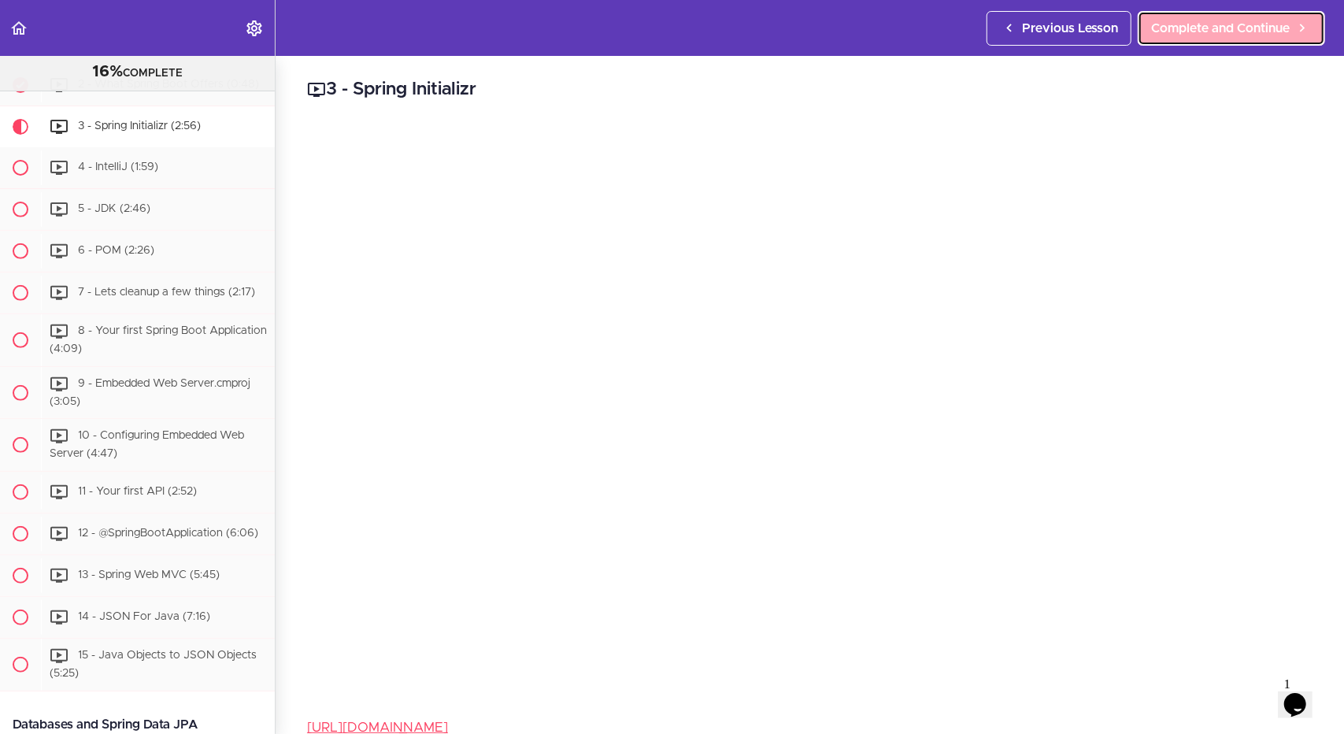
click at [1174, 30] on span "Complete and Continue" at bounding box center [1220, 28] width 139 height 19
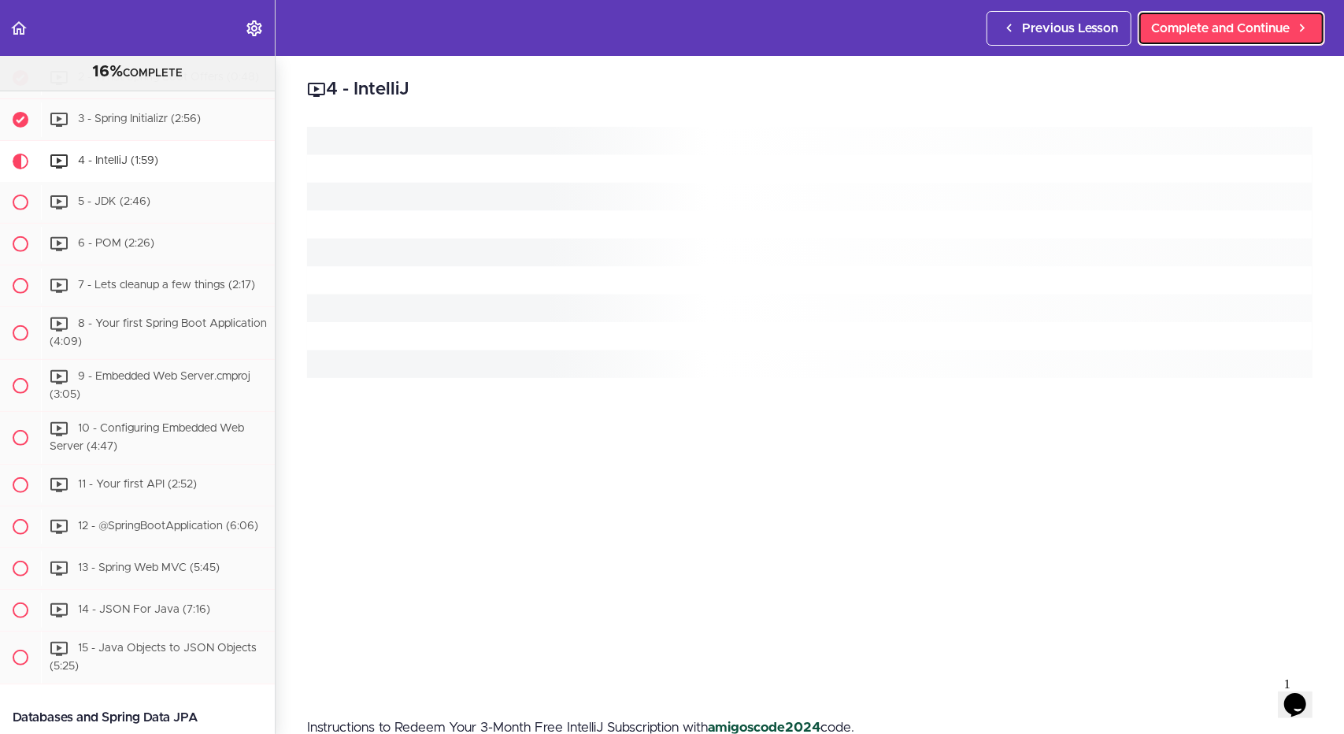
scroll to position [394, 0]
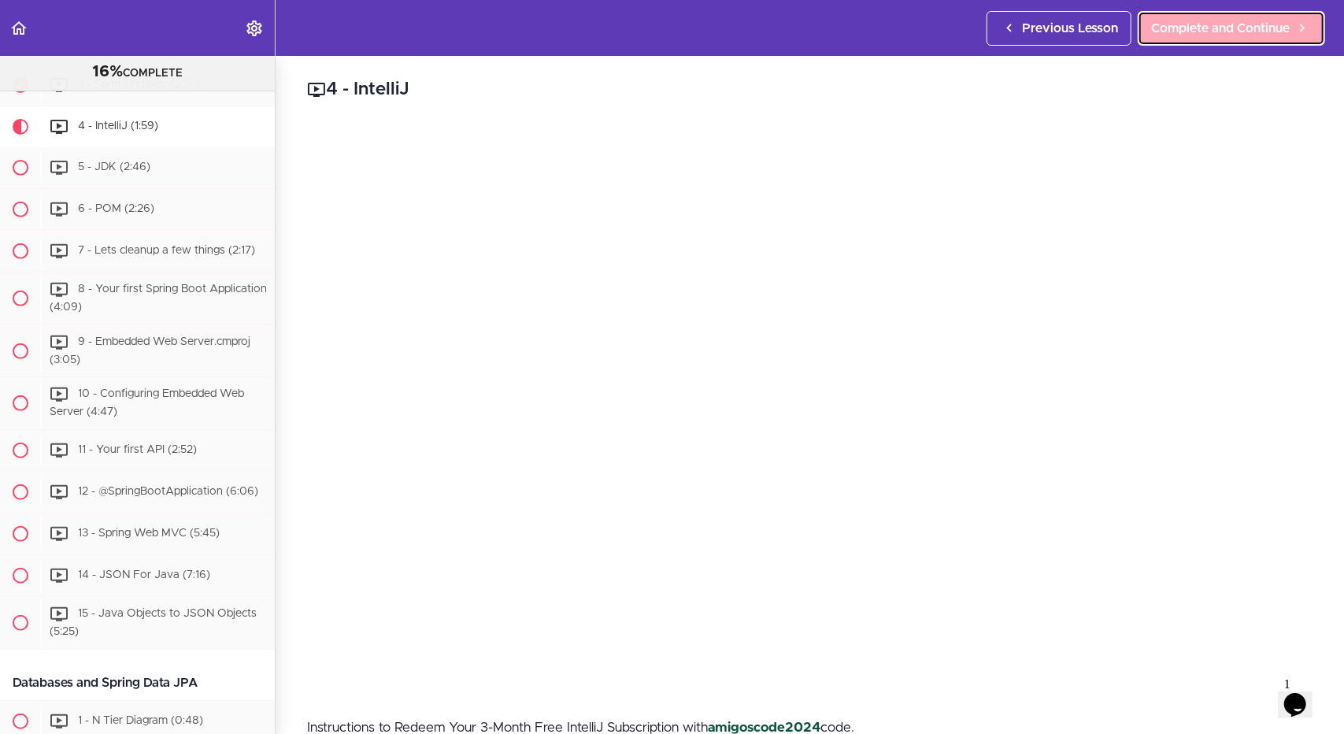
click at [1211, 29] on span "Complete and Continue" at bounding box center [1220, 28] width 139 height 19
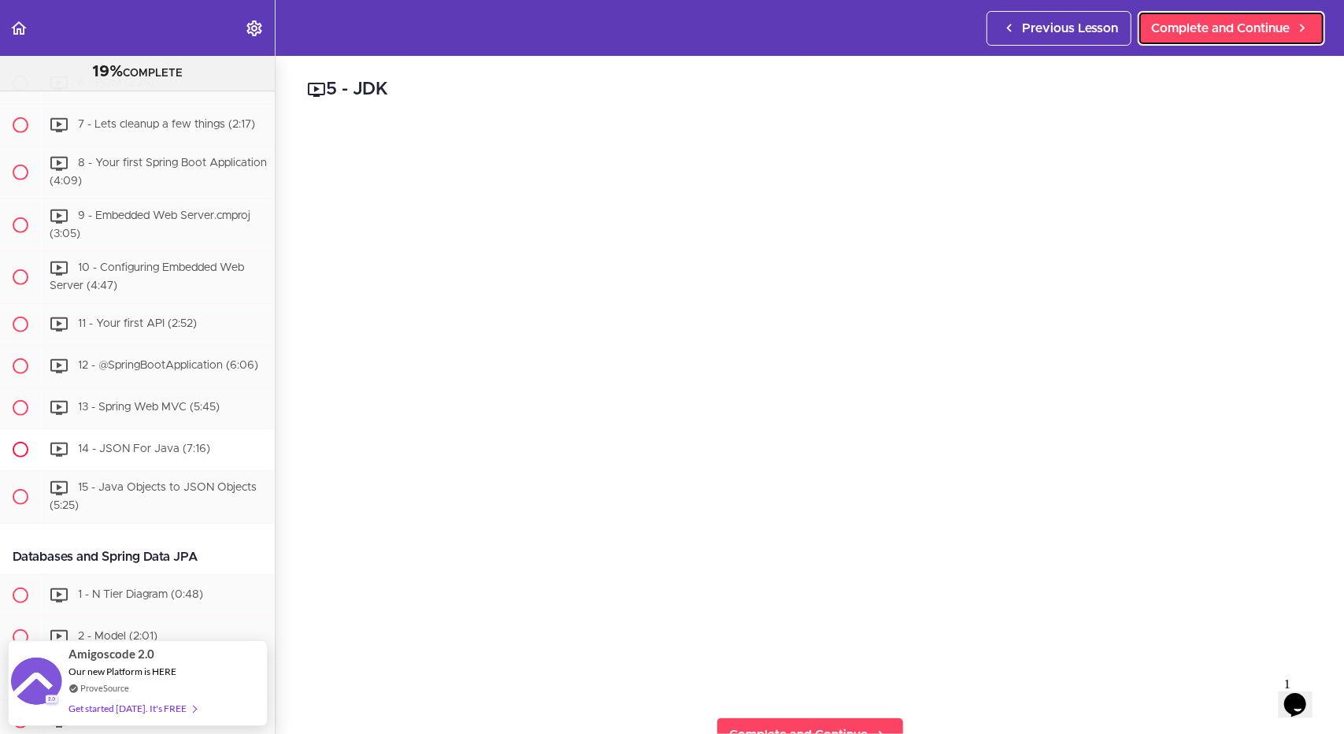
scroll to position [515, 0]
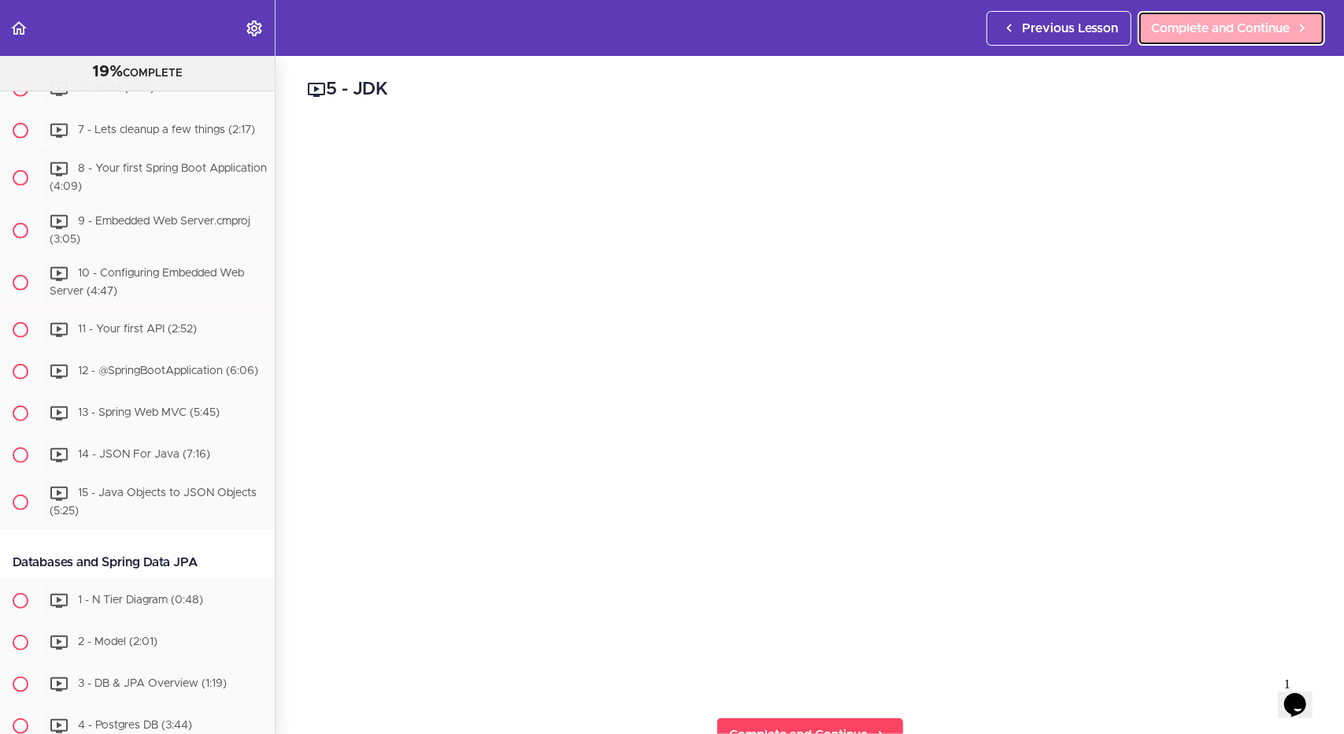
click at [1209, 15] on link "Complete and Continue" at bounding box center [1230, 28] width 187 height 35
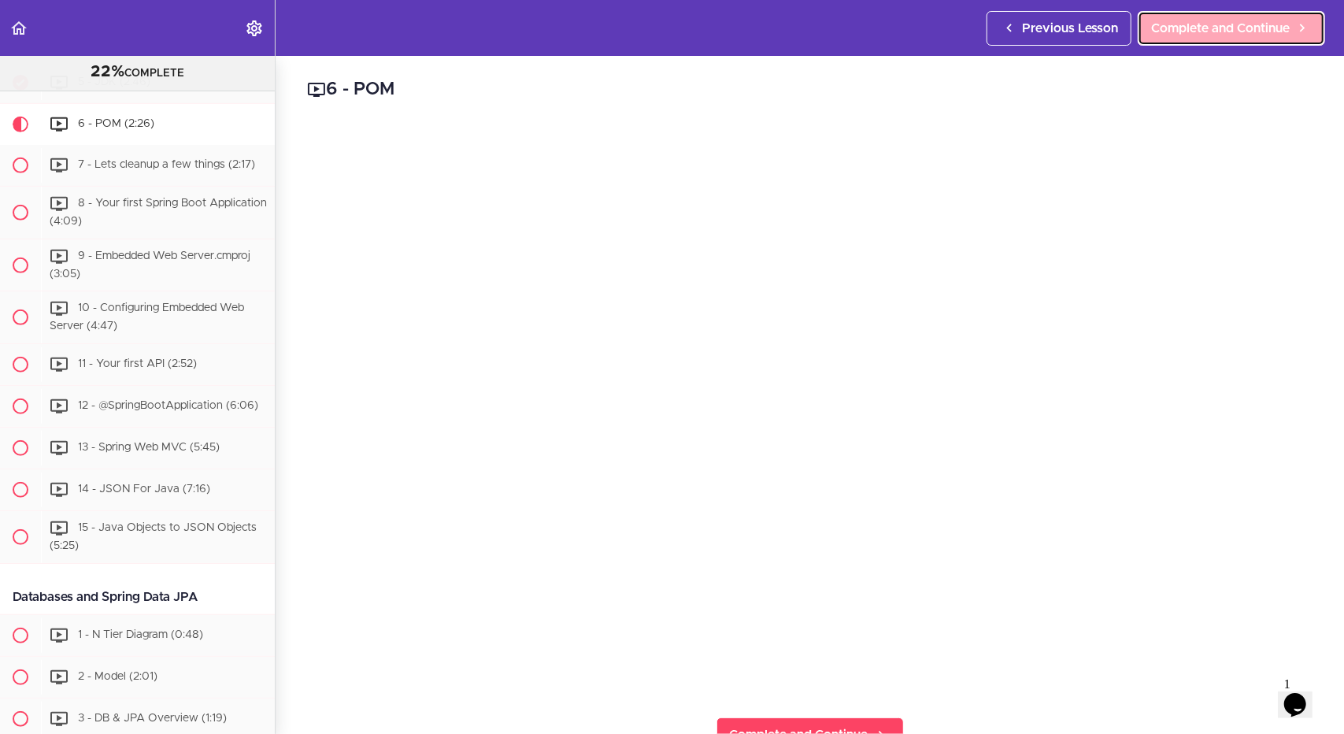
scroll to position [477, 0]
click at [1196, 40] on link "Complete and Continue" at bounding box center [1230, 28] width 187 height 35
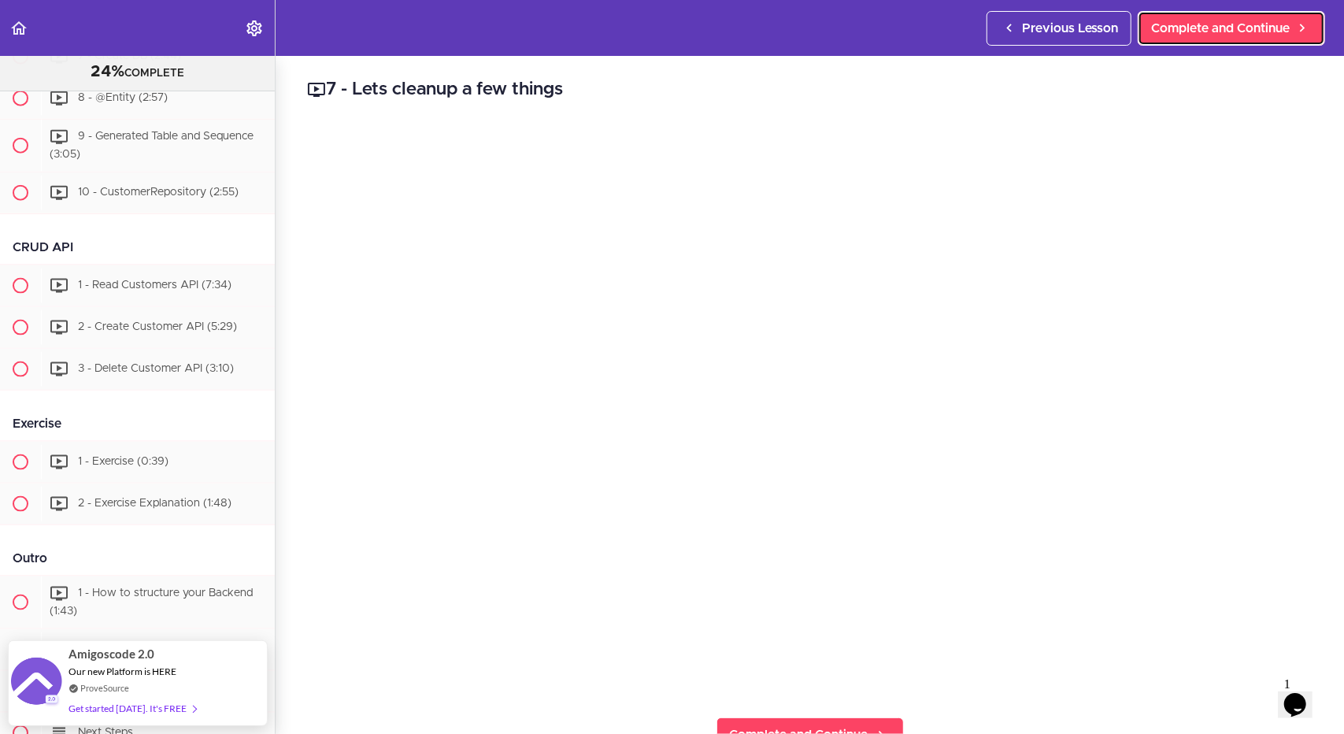
scroll to position [1297, 0]
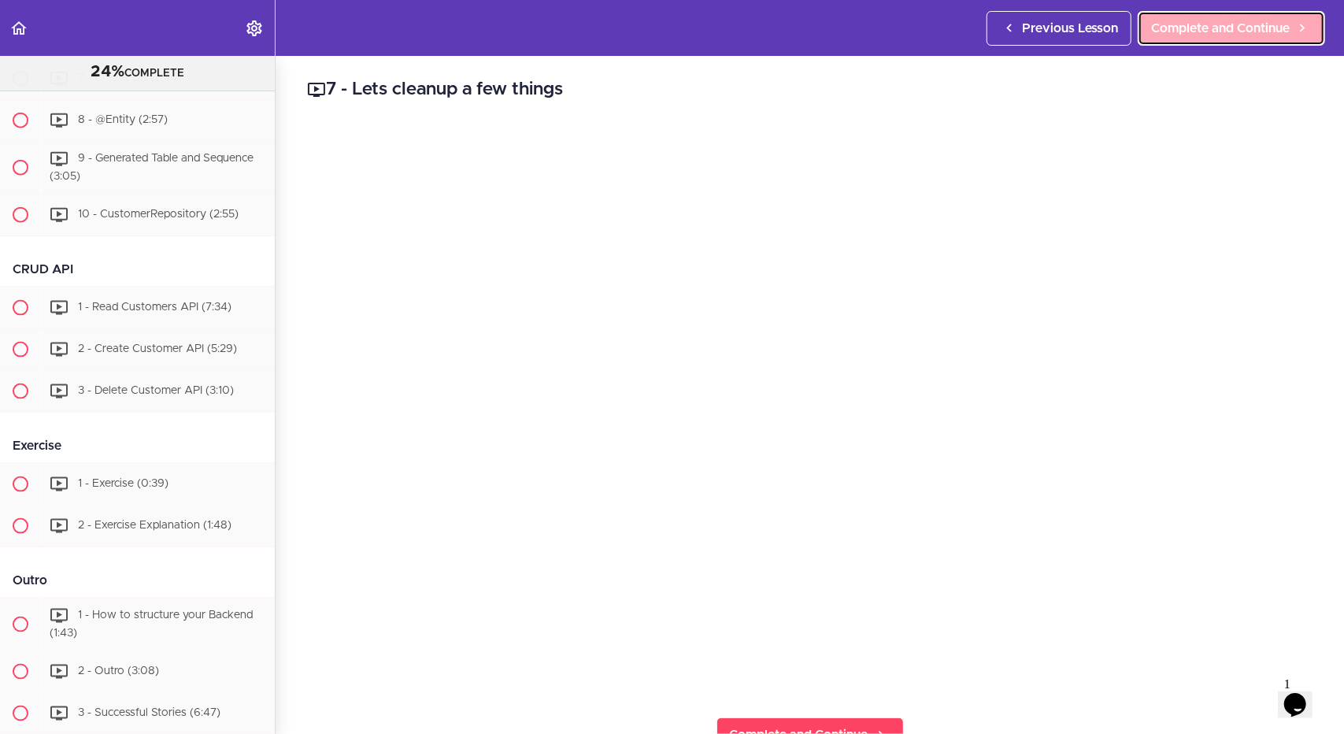
click at [1247, 15] on link "Complete and Continue" at bounding box center [1230, 28] width 187 height 35
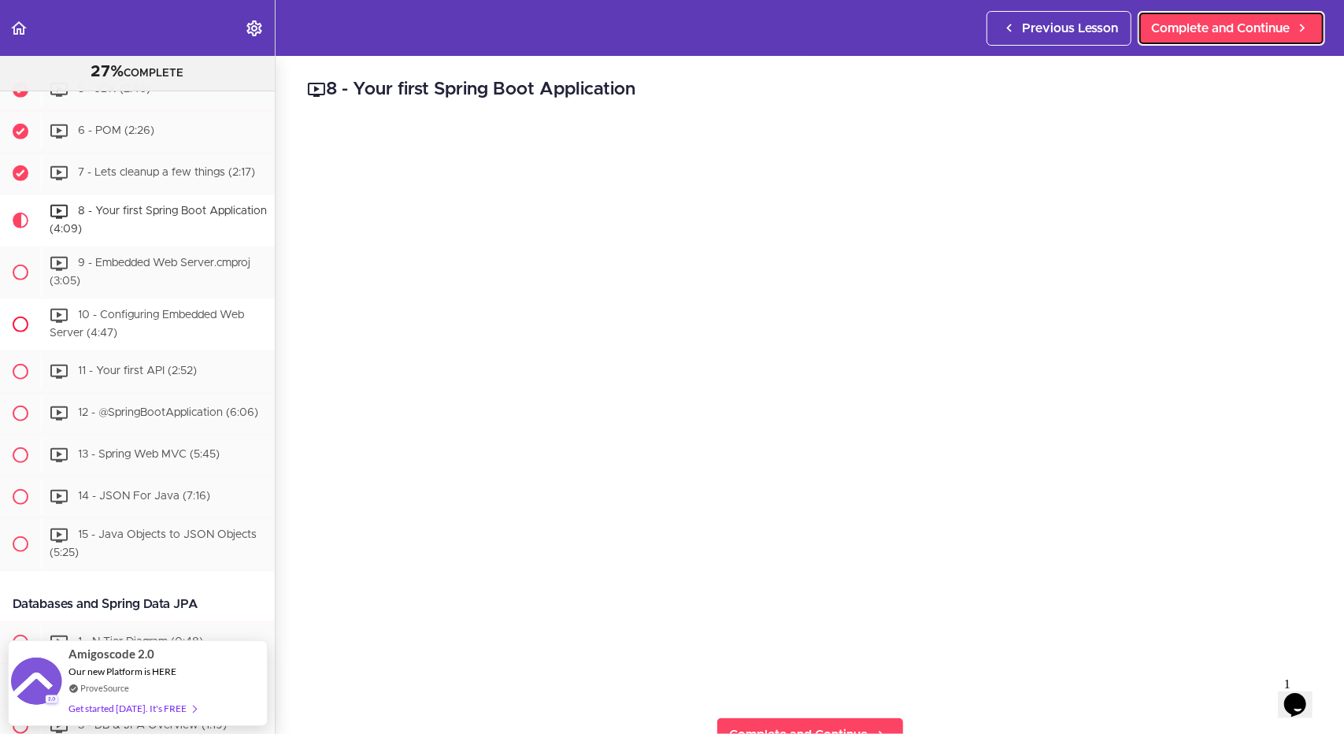
scroll to position [474, 0]
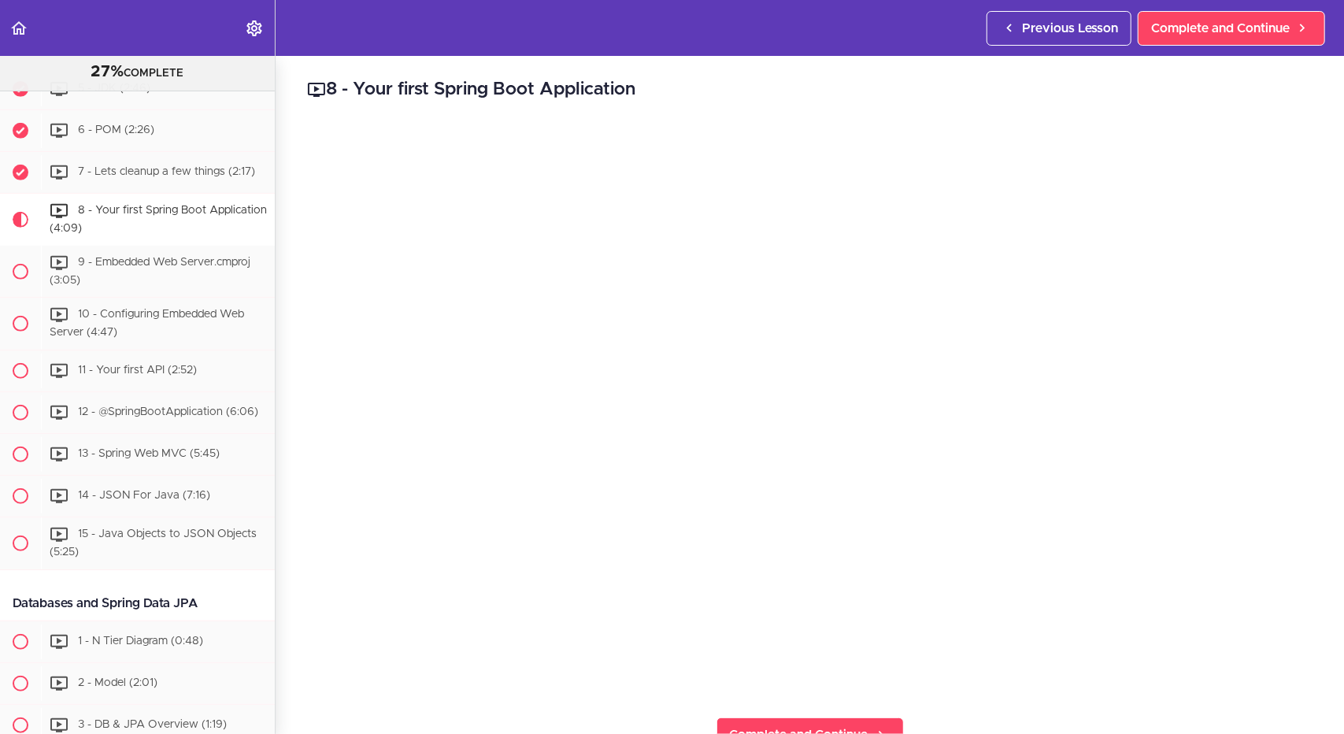
click at [1317, 259] on div "8 - Your first Spring Boot Application Complete and Continue 1 - Follow us on L…" at bounding box center [810, 395] width 1068 height 678
click at [216, 346] on div "10 - Configuring Embedded Web Server (4:47)" at bounding box center [158, 324] width 234 height 52
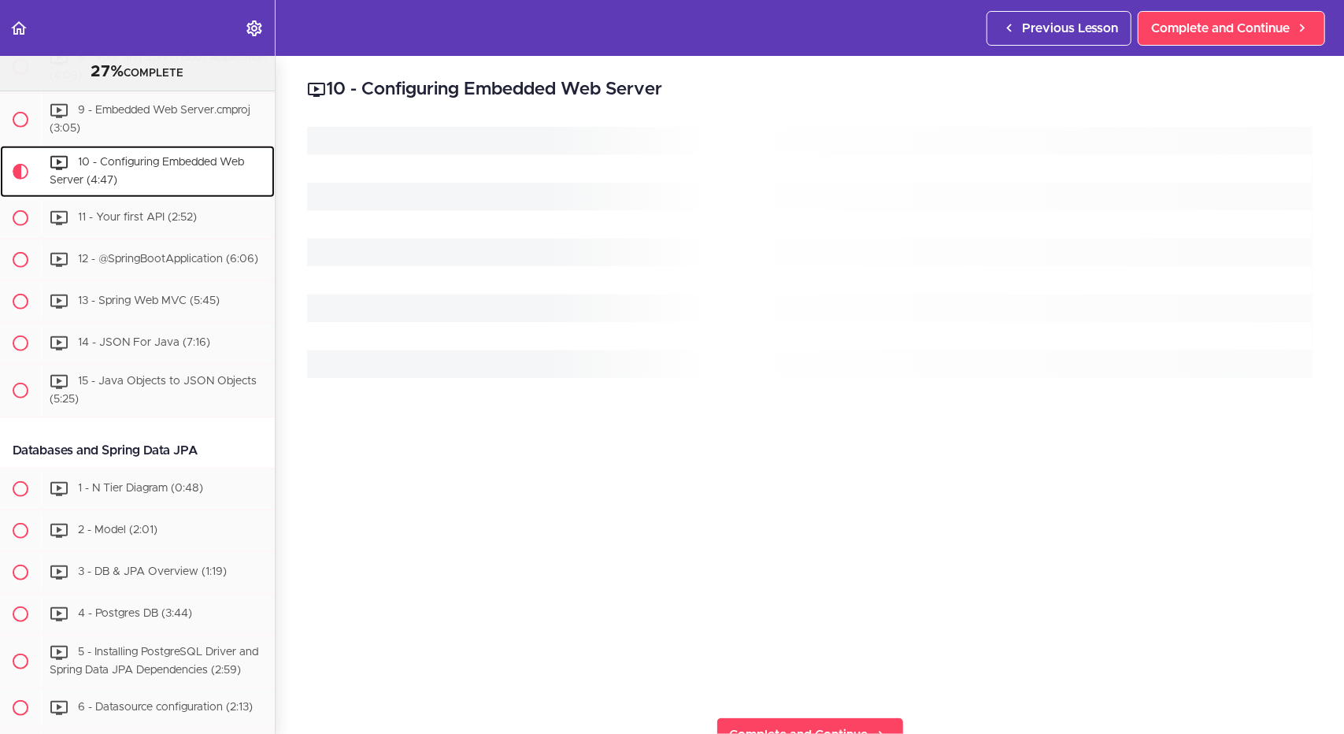
scroll to position [664, 0]
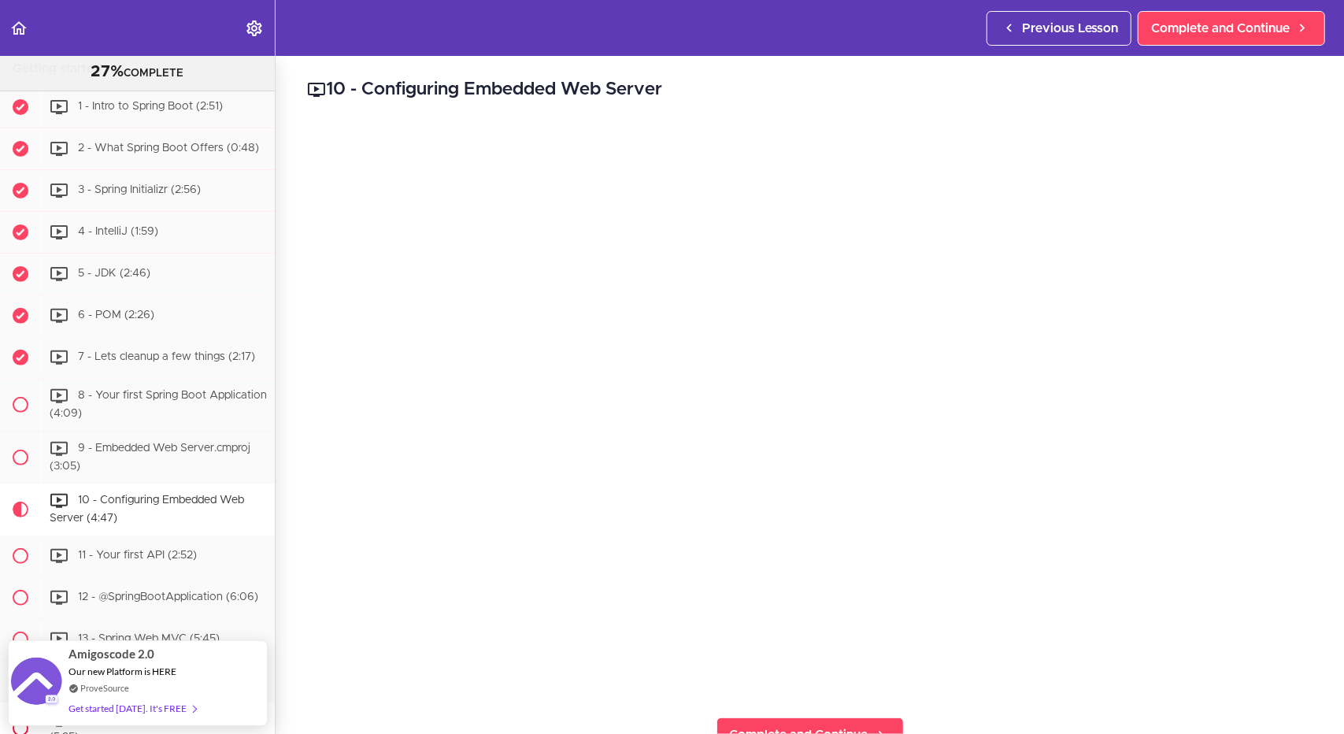
scroll to position [287, 0]
click at [128, 410] on div "8 - Your first Spring Boot Application (4:09)" at bounding box center [158, 406] width 234 height 52
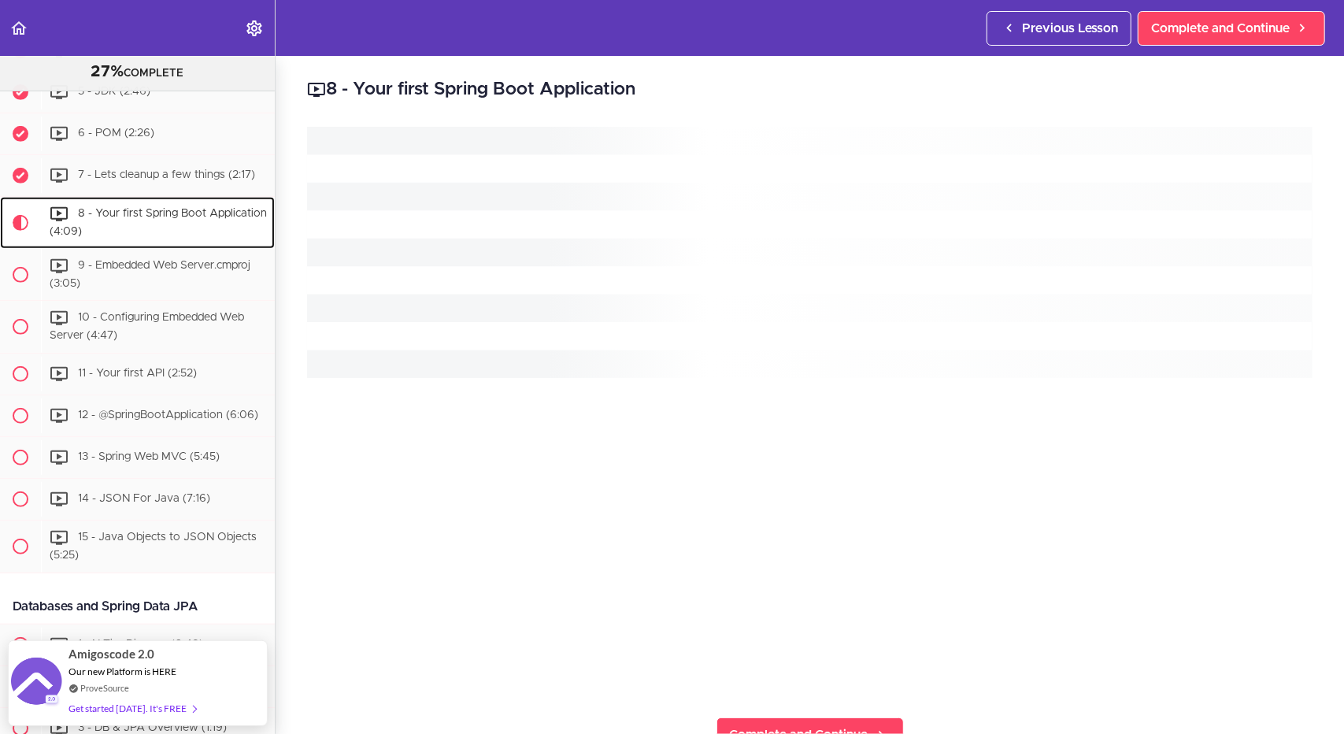
scroll to position [560, 0]
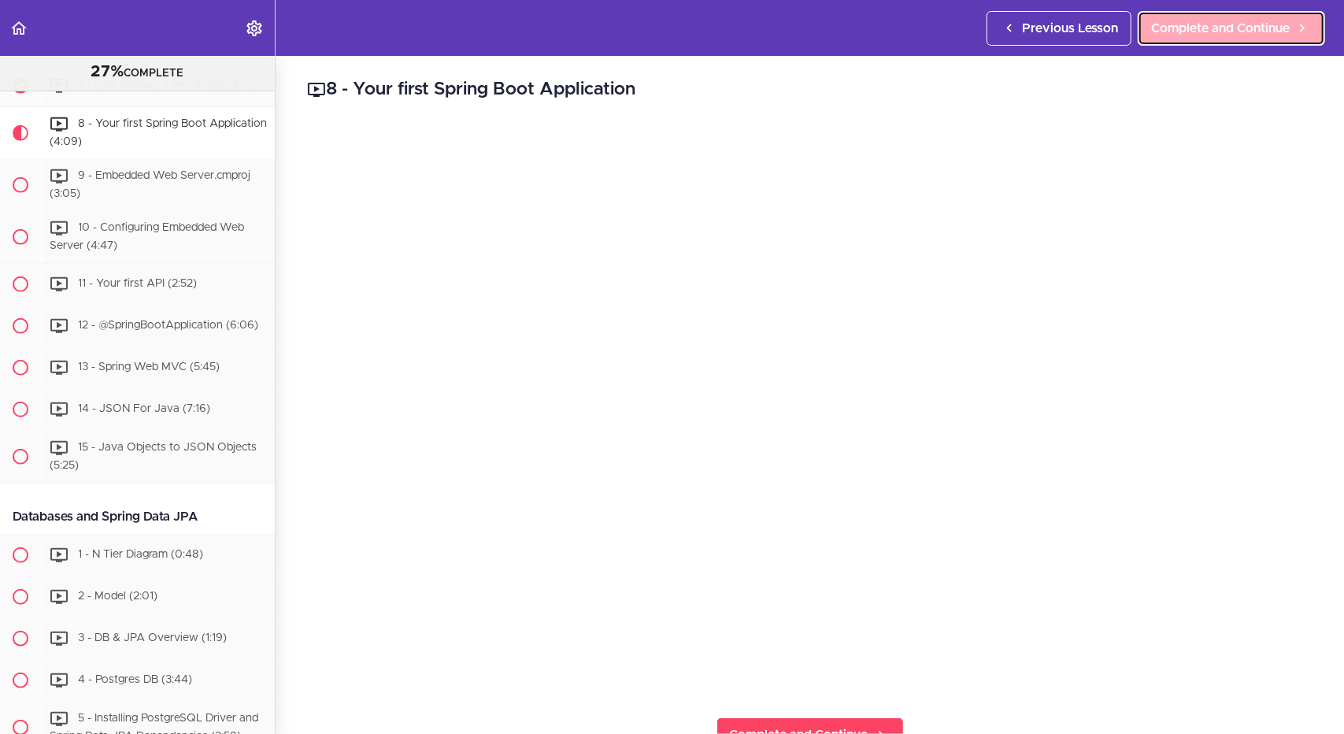
click at [1219, 31] on span "Complete and Continue" at bounding box center [1220, 28] width 139 height 19
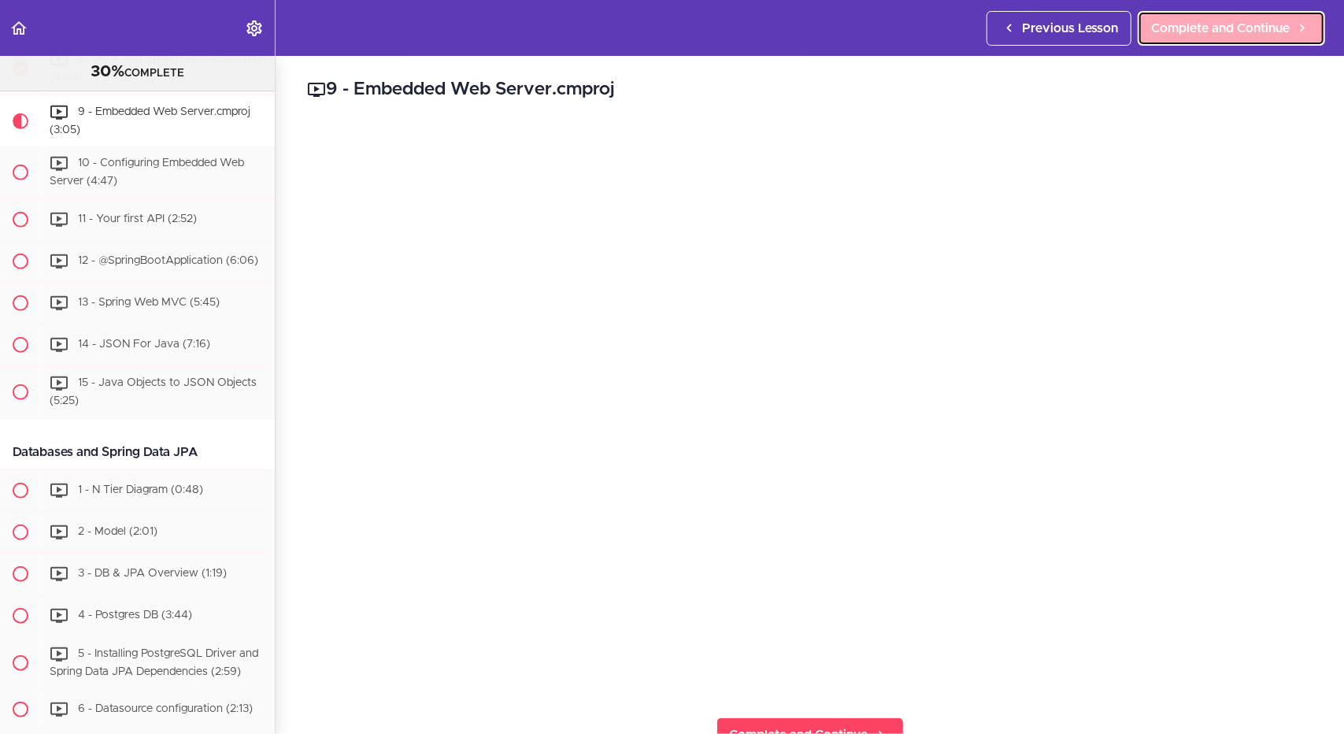
click at [1197, 24] on span "Complete and Continue" at bounding box center [1220, 28] width 139 height 19
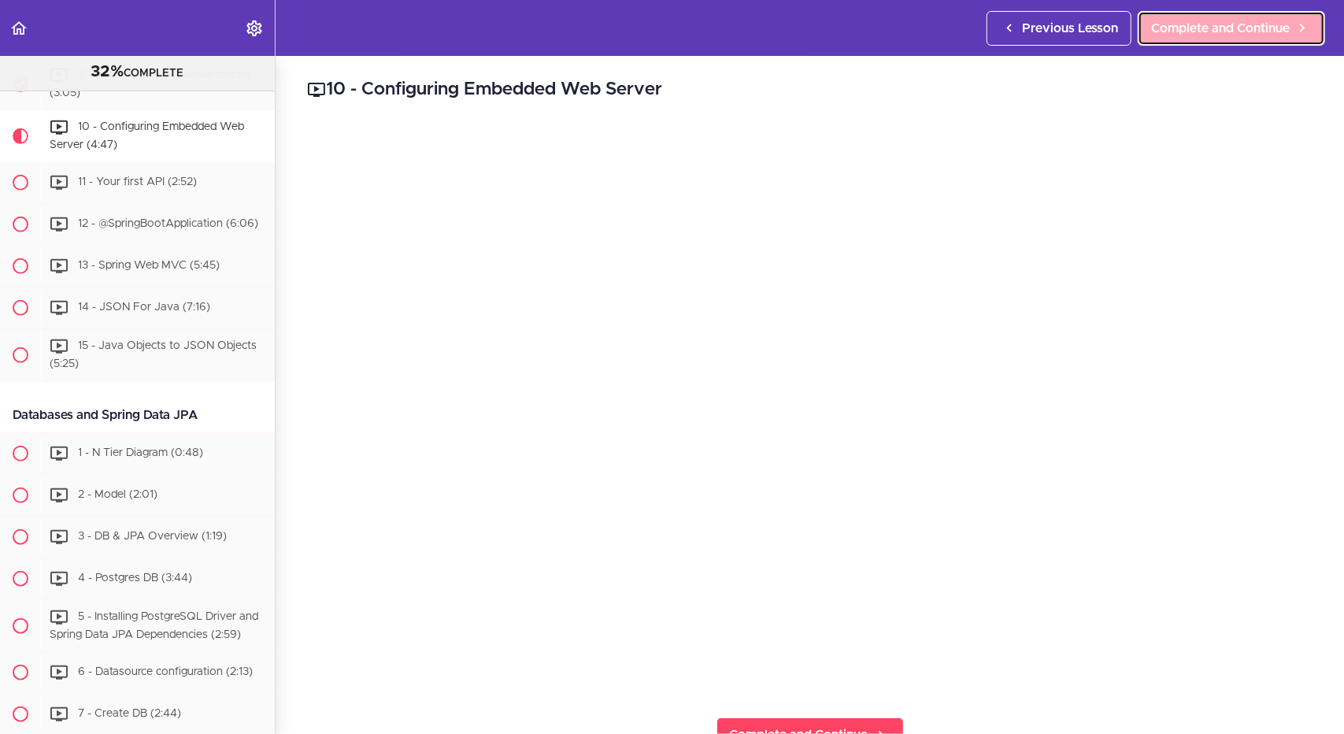
scroll to position [664, 0]
